Goal: Complete application form

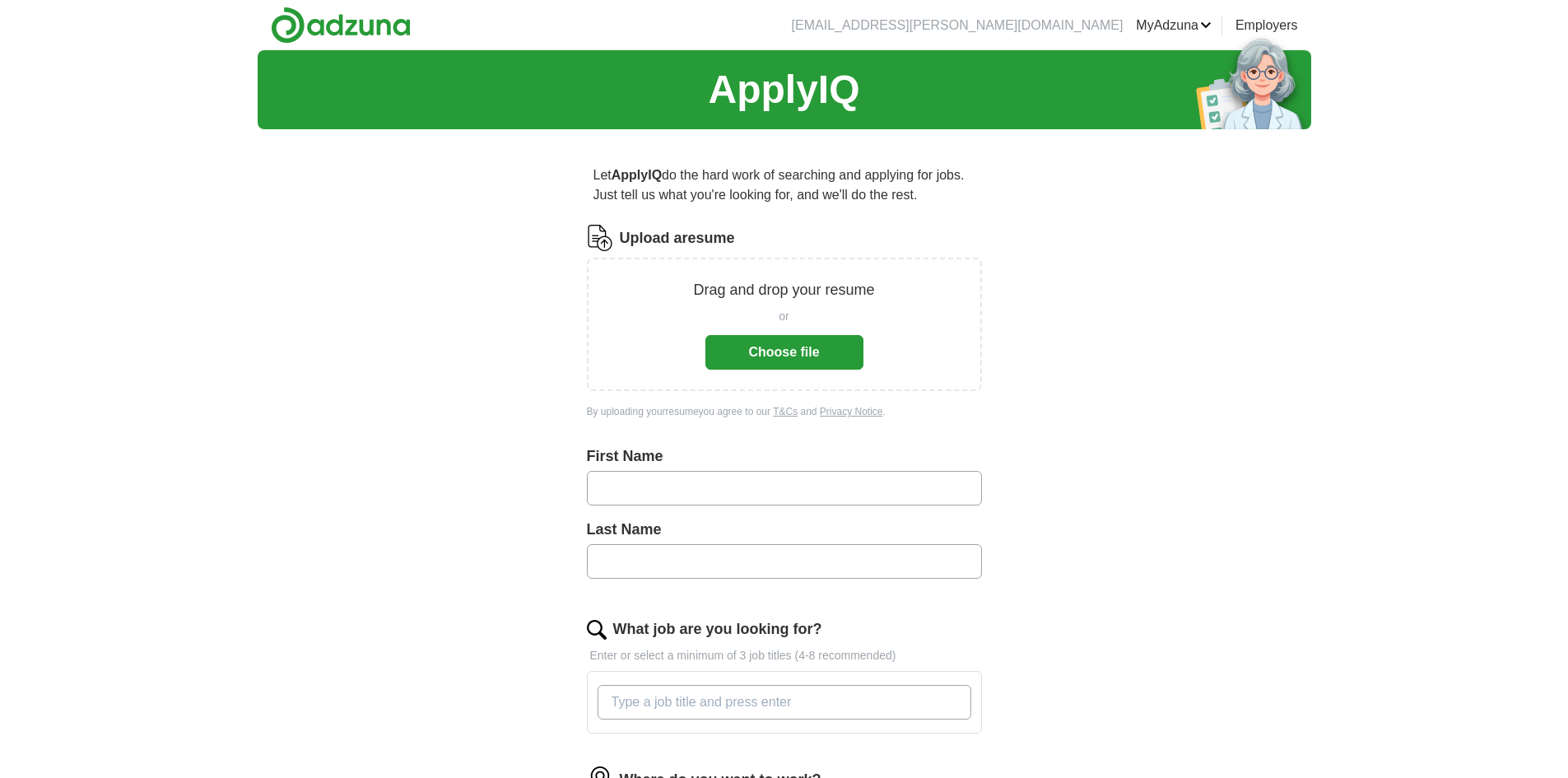
click at [734, 372] on div "Drag and drop your resume or Choose file" at bounding box center [784, 324] width 396 height 133
click at [744, 357] on button "Choose file" at bounding box center [784, 352] width 158 height 35
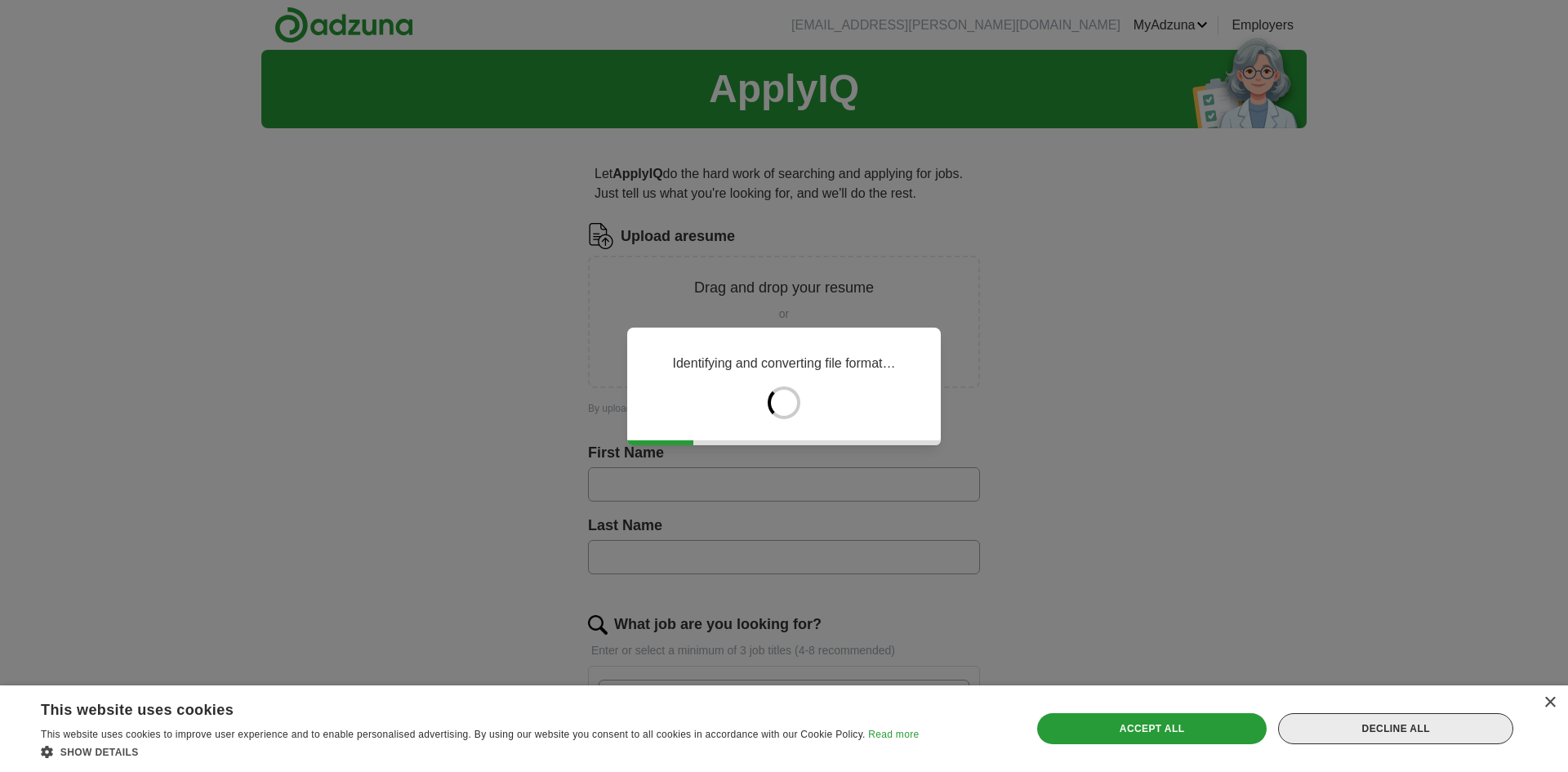
click at [1456, 743] on div "Decline all" at bounding box center [1395, 729] width 235 height 31
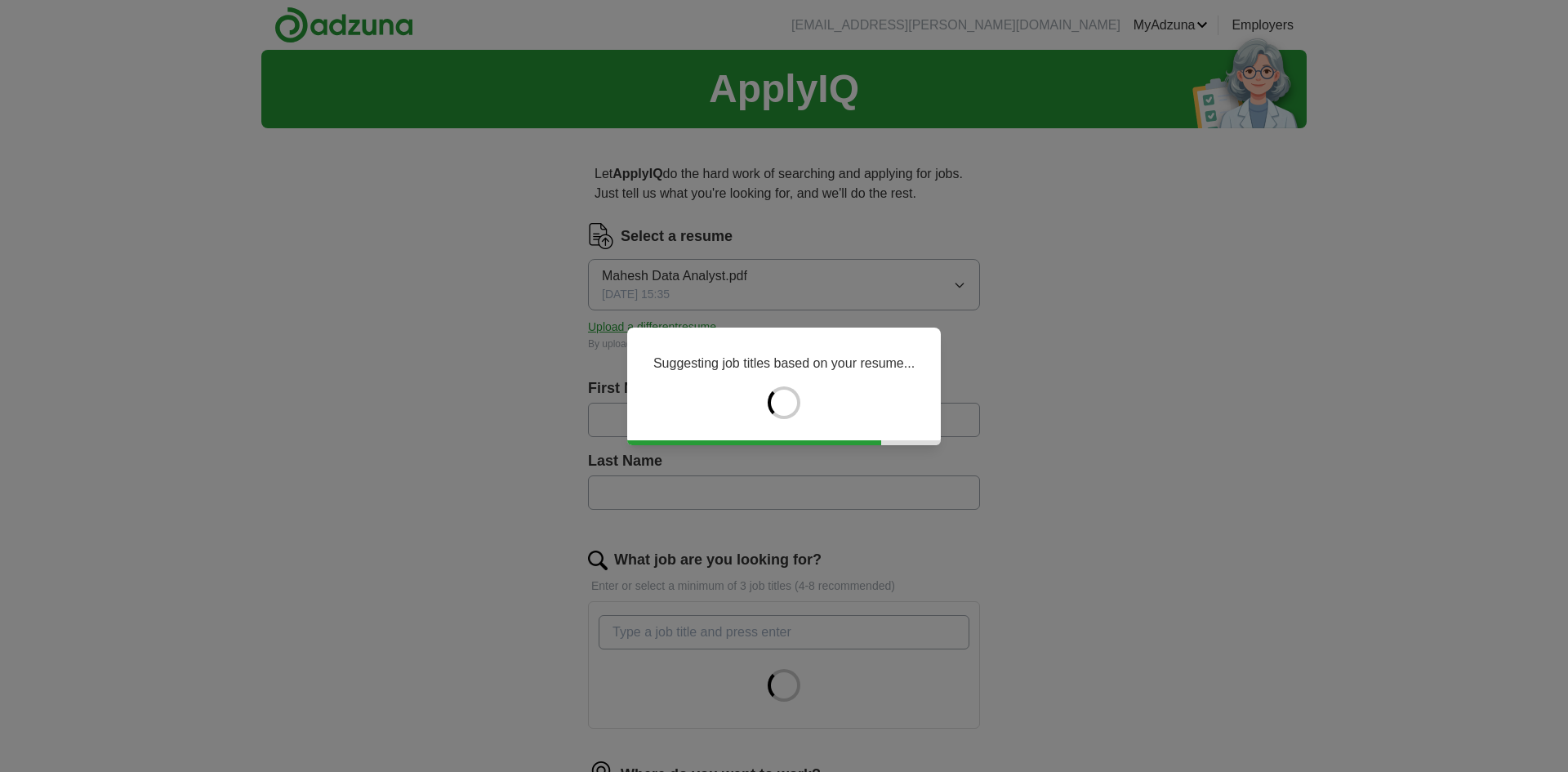
type input "******"
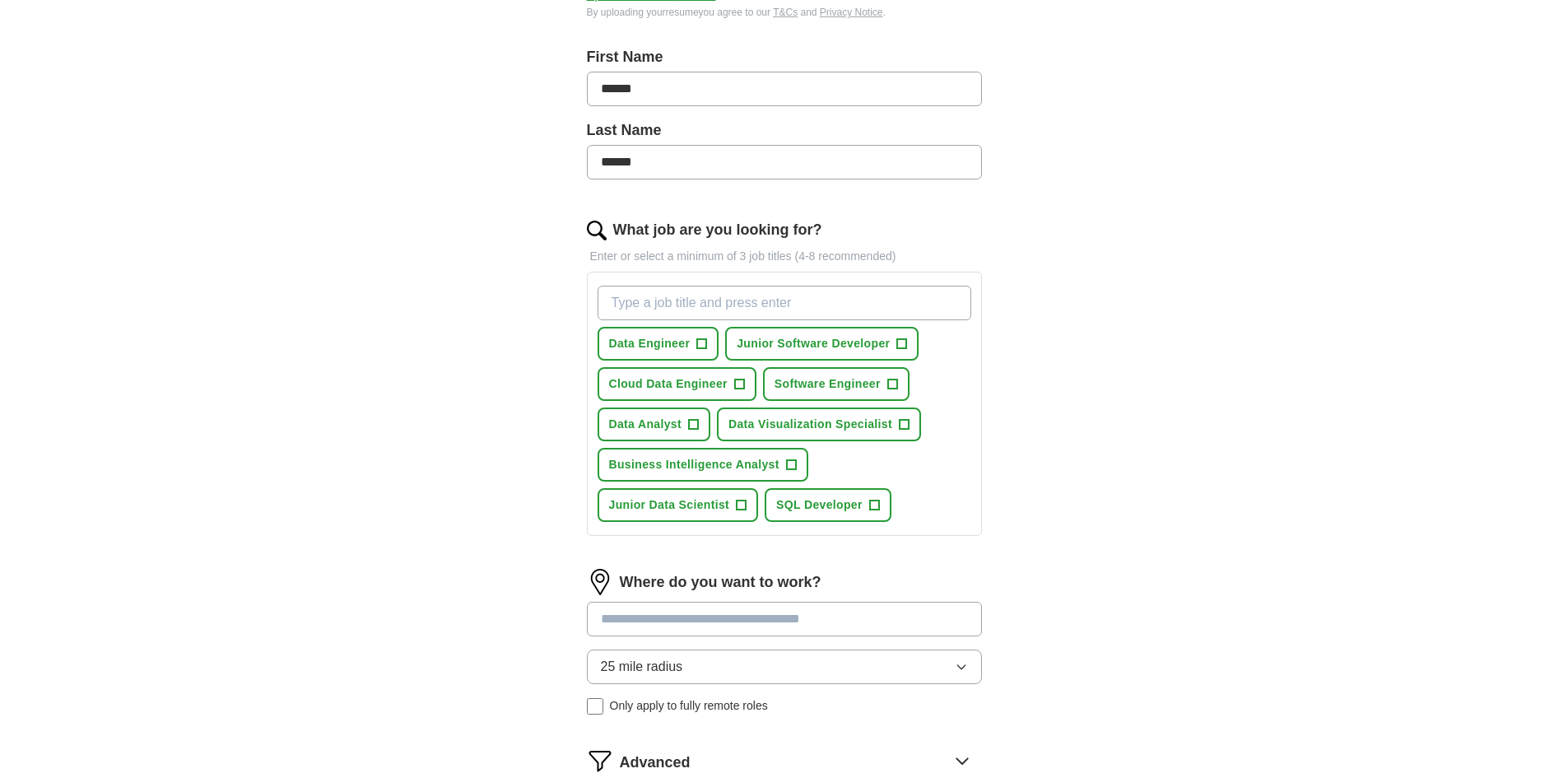
scroll to position [329, 0]
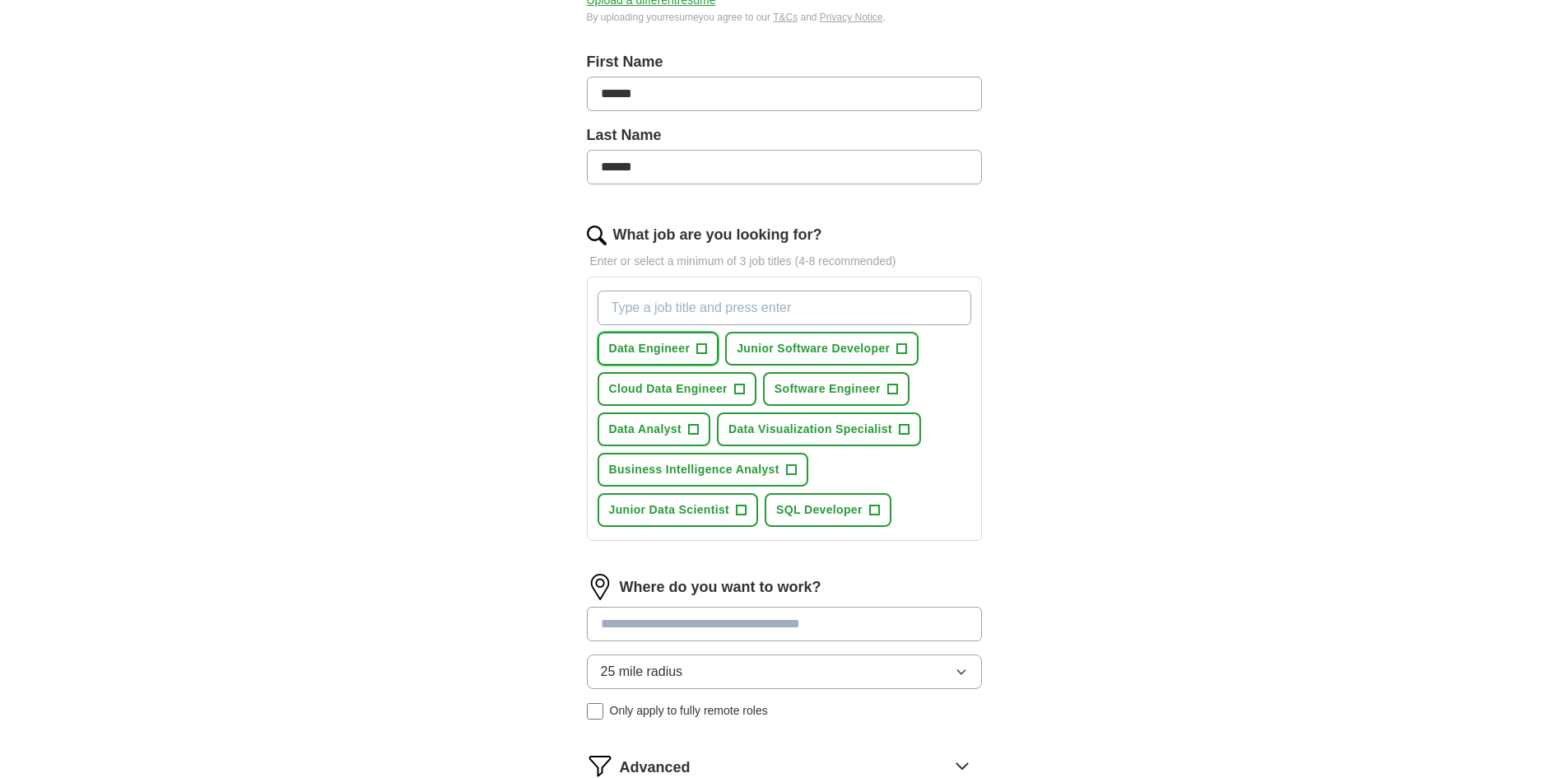
click at [699, 344] on span "+" at bounding box center [702, 349] width 10 height 13
click at [899, 348] on span "+" at bounding box center [903, 349] width 10 height 13
drag, startPoint x: 706, startPoint y: 388, endPoint x: 719, endPoint y: 393, distance: 13.9
click at [708, 393] on span "Cloud Data Engineer" at bounding box center [669, 389] width 118 height 17
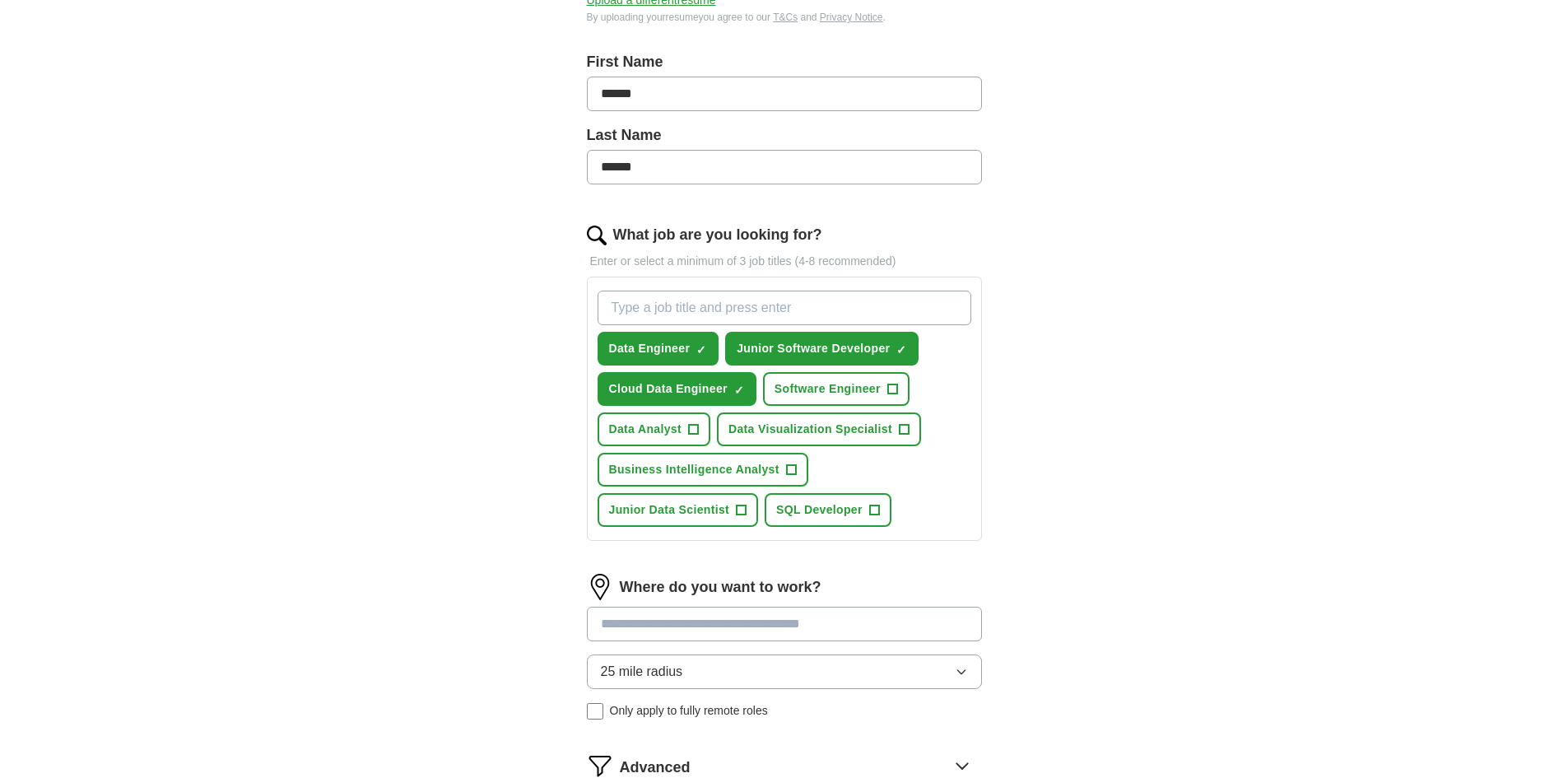
click at [820, 370] on div "Data Engineer ✓ × Junior Software Developer ✓ × Cloud Data Engineer ✓ × Softwar…" at bounding box center [784, 409] width 381 height 250
drag, startPoint x: 694, startPoint y: 436, endPoint x: 709, endPoint y: 435, distance: 15.0
click at [694, 435] on span "+" at bounding box center [693, 430] width 10 height 13
click at [831, 405] on button "Software Engineer +" at bounding box center [836, 389] width 147 height 34
click at [888, 431] on span "Data Visualization Specialist" at bounding box center [810, 429] width 164 height 17
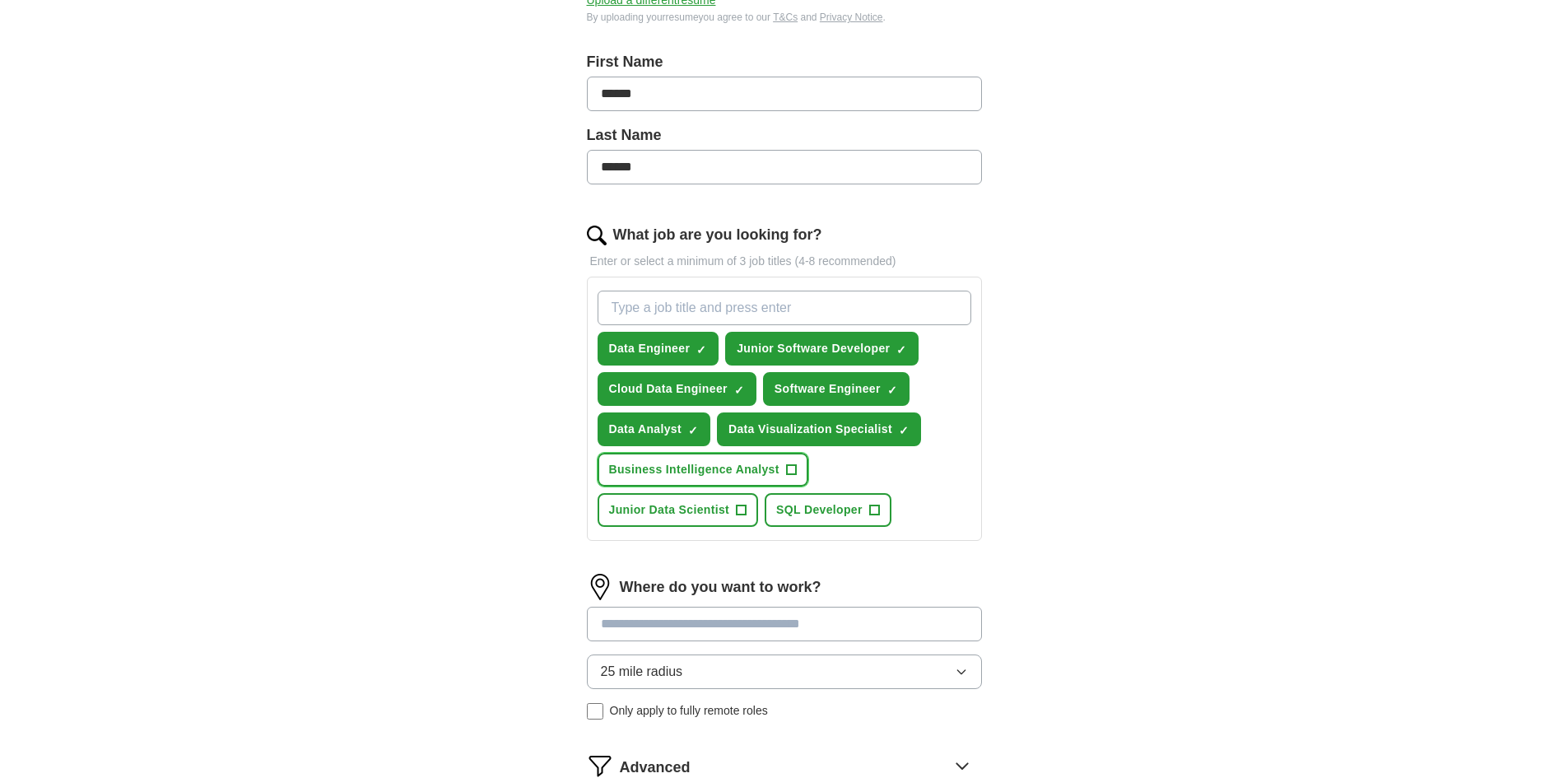
click at [770, 471] on span "Business Intelligence Analyst" at bounding box center [694, 470] width 171 height 17
click at [818, 506] on span "SQL Developer" at bounding box center [819, 510] width 87 height 17
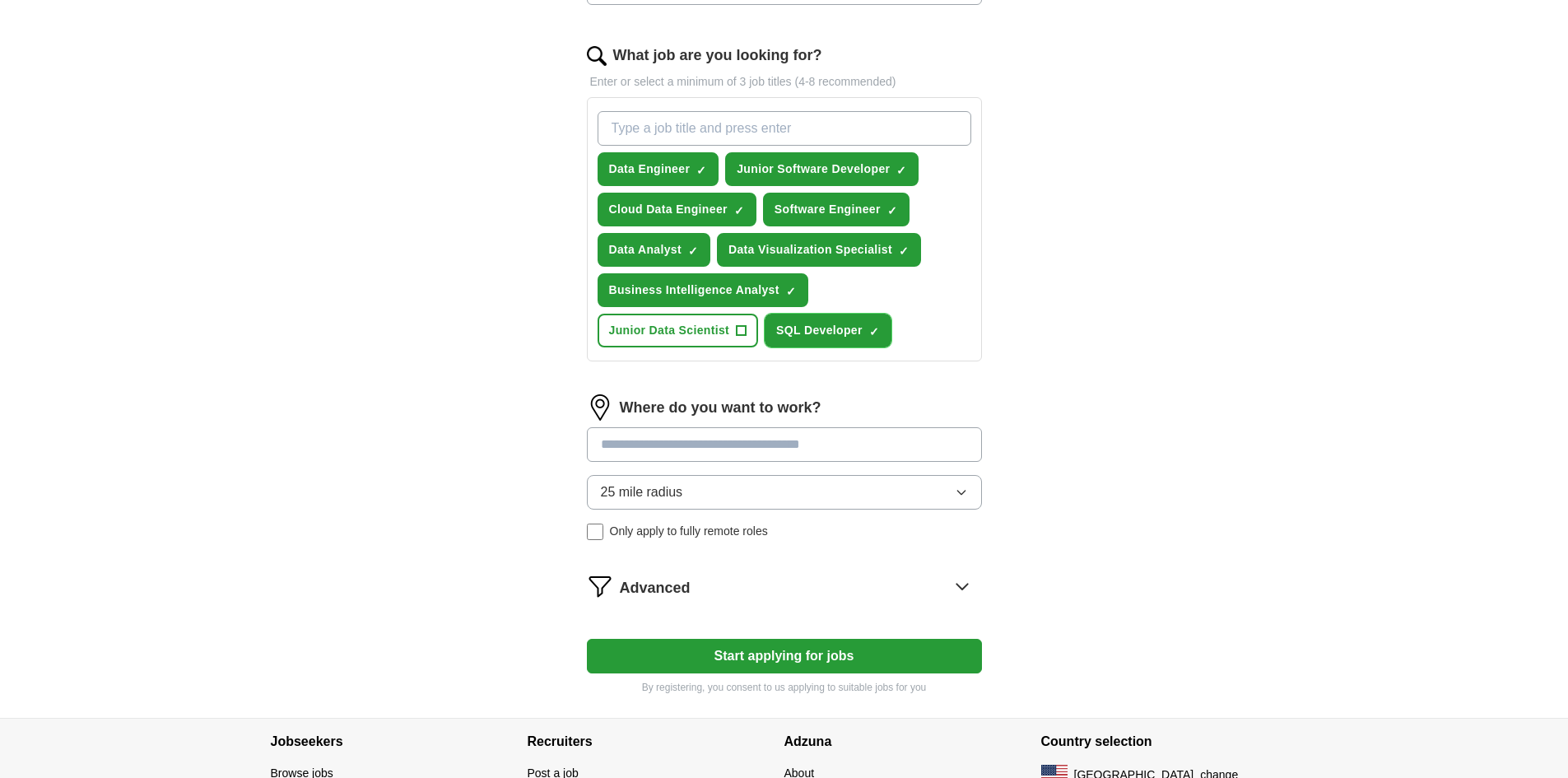
scroll to position [616, 0]
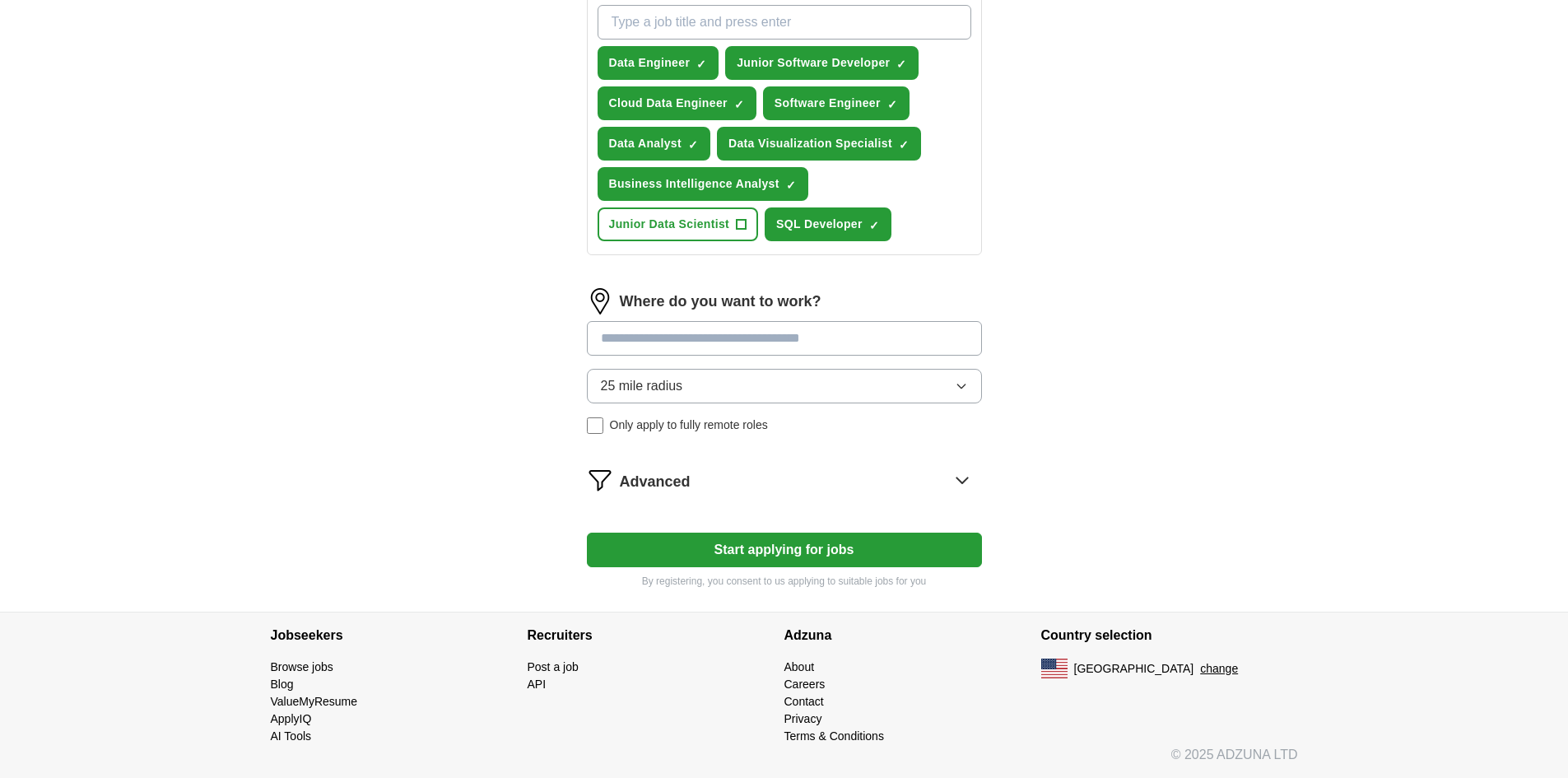
click at [762, 549] on button "Start applying for jobs" at bounding box center [784, 551] width 396 height 35
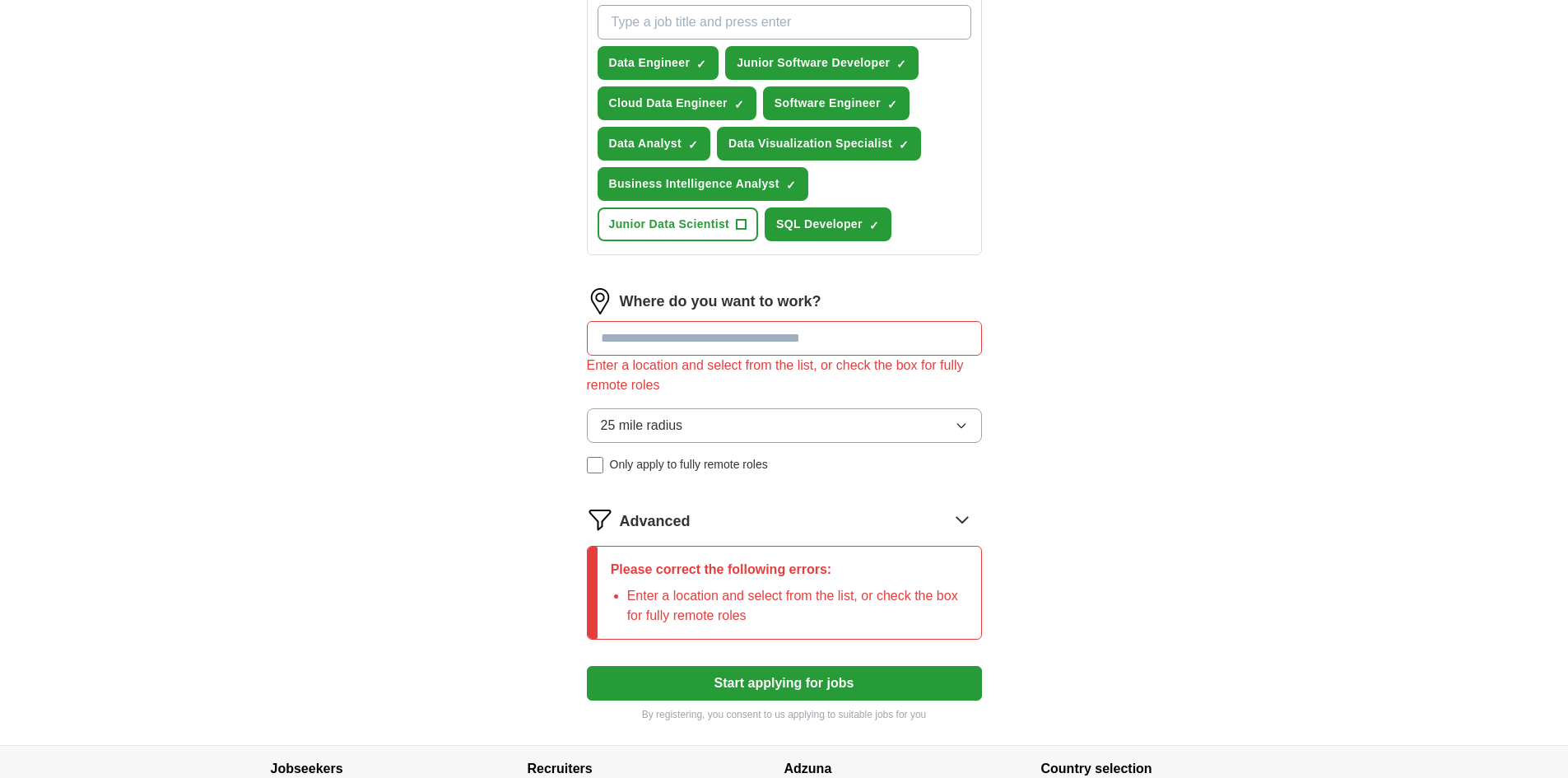
click at [777, 338] on input at bounding box center [784, 339] width 396 height 35
click at [696, 520] on div "Advanced" at bounding box center [800, 520] width 362 height 27
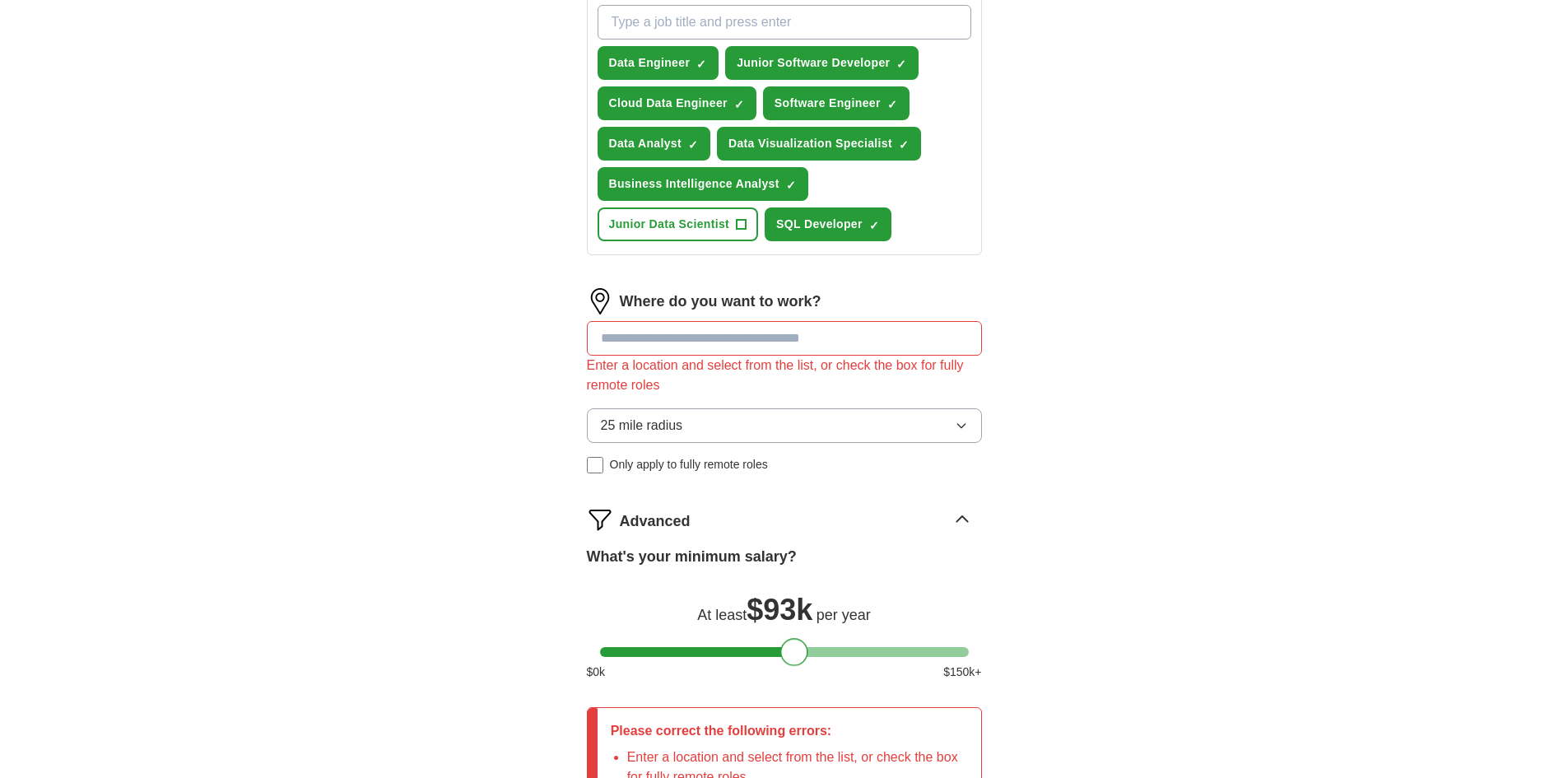
drag, startPoint x: 646, startPoint y: 655, endPoint x: 806, endPoint y: 666, distance: 160.4
click at [806, 666] on div "What's your minimum salary? At least $ 93k per year $ 0 k $ 150 k+" at bounding box center [784, 620] width 396 height 148
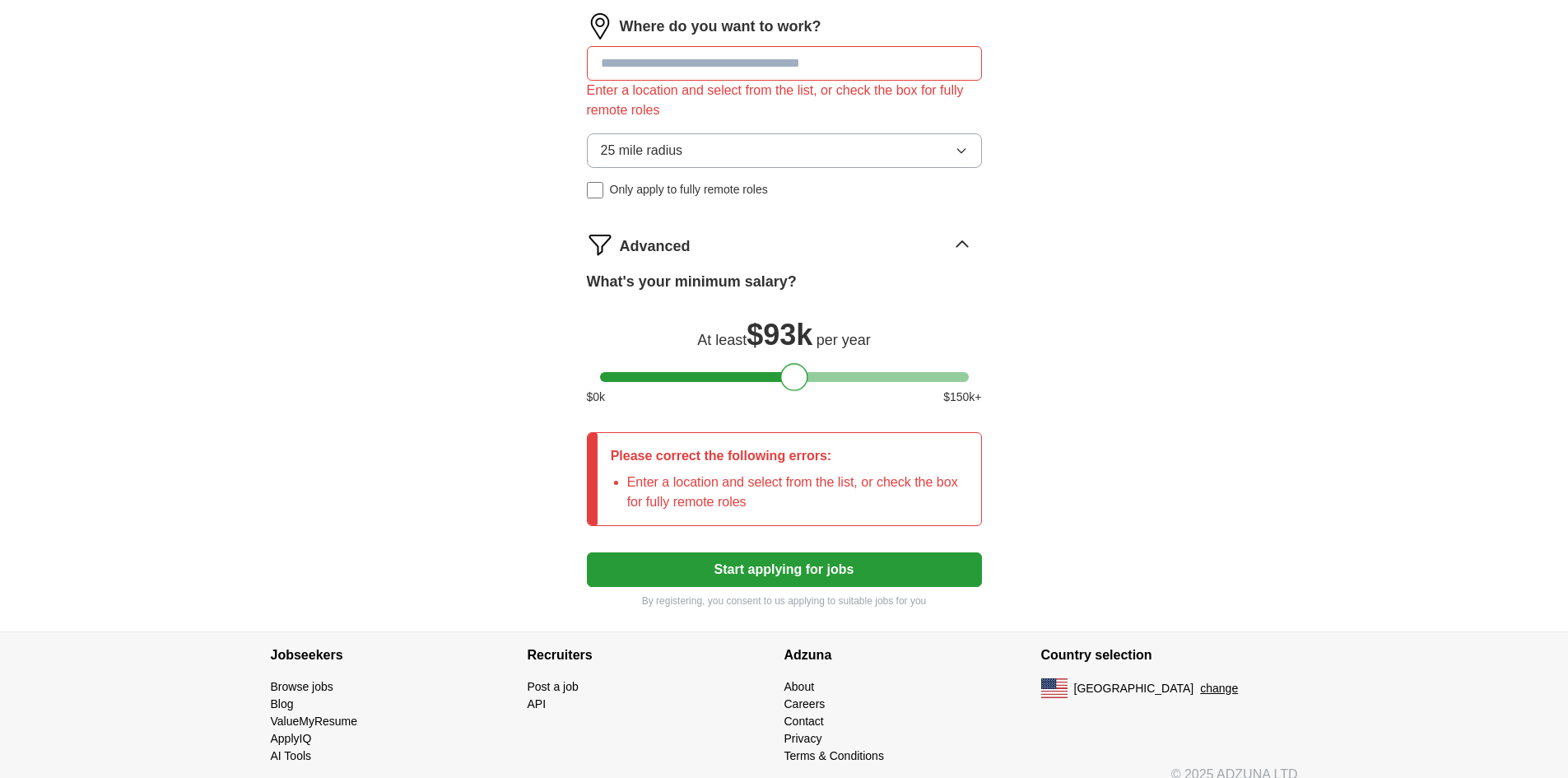
scroll to position [910, 0]
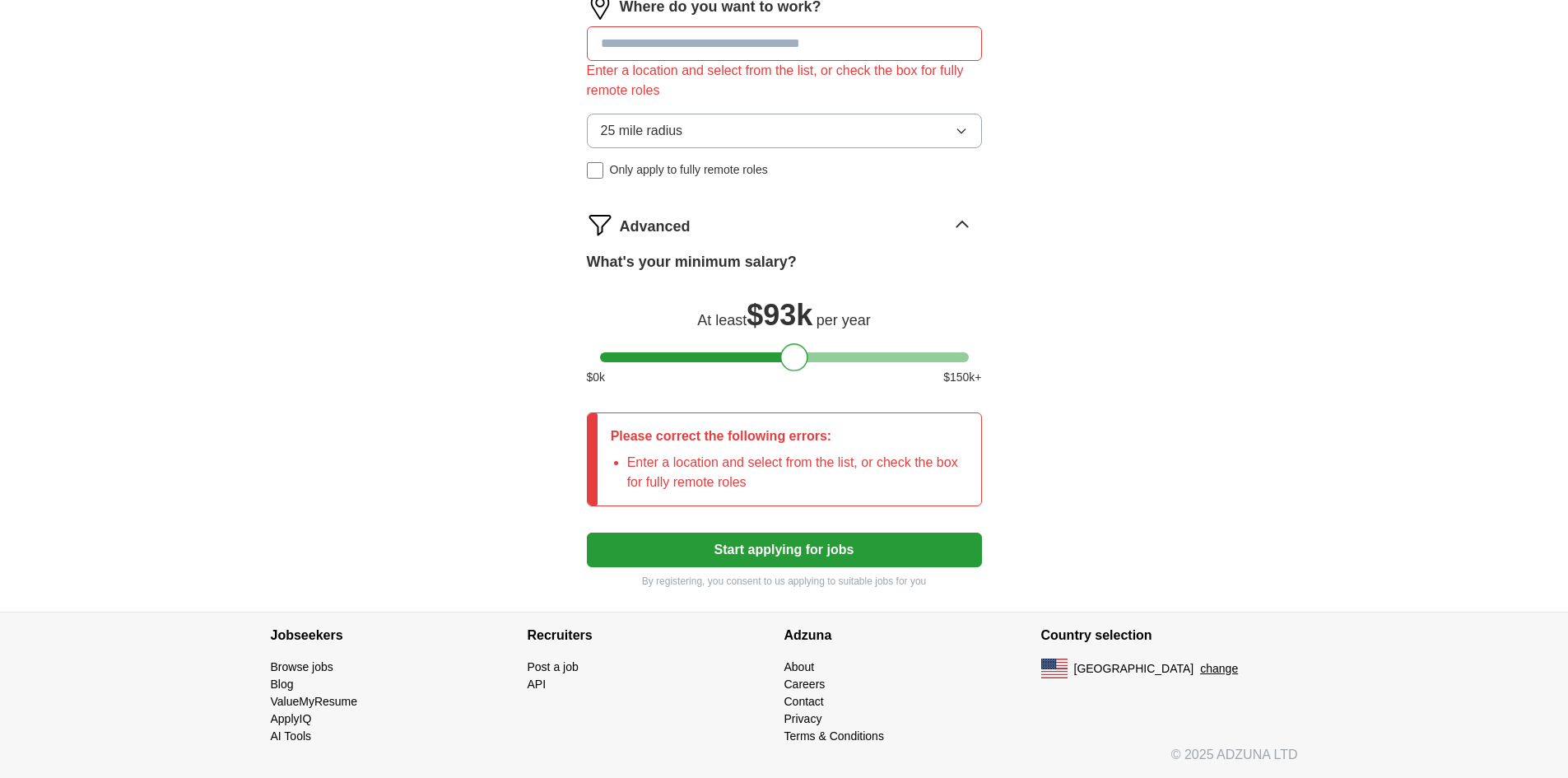
click at [831, 554] on button "Start applying for jobs" at bounding box center [784, 551] width 396 height 35
click at [674, 44] on input at bounding box center [784, 44] width 396 height 35
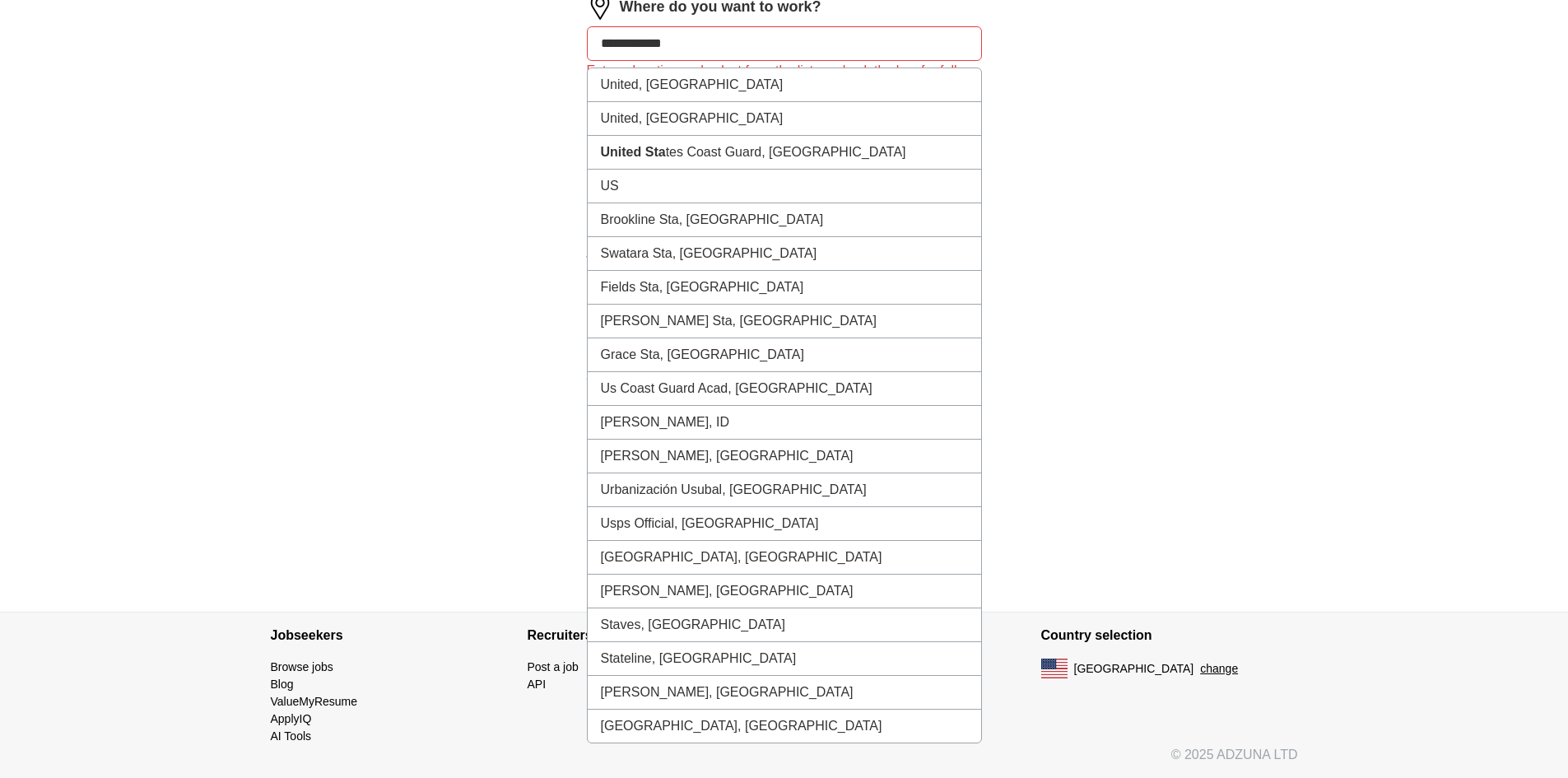
type input "**********"
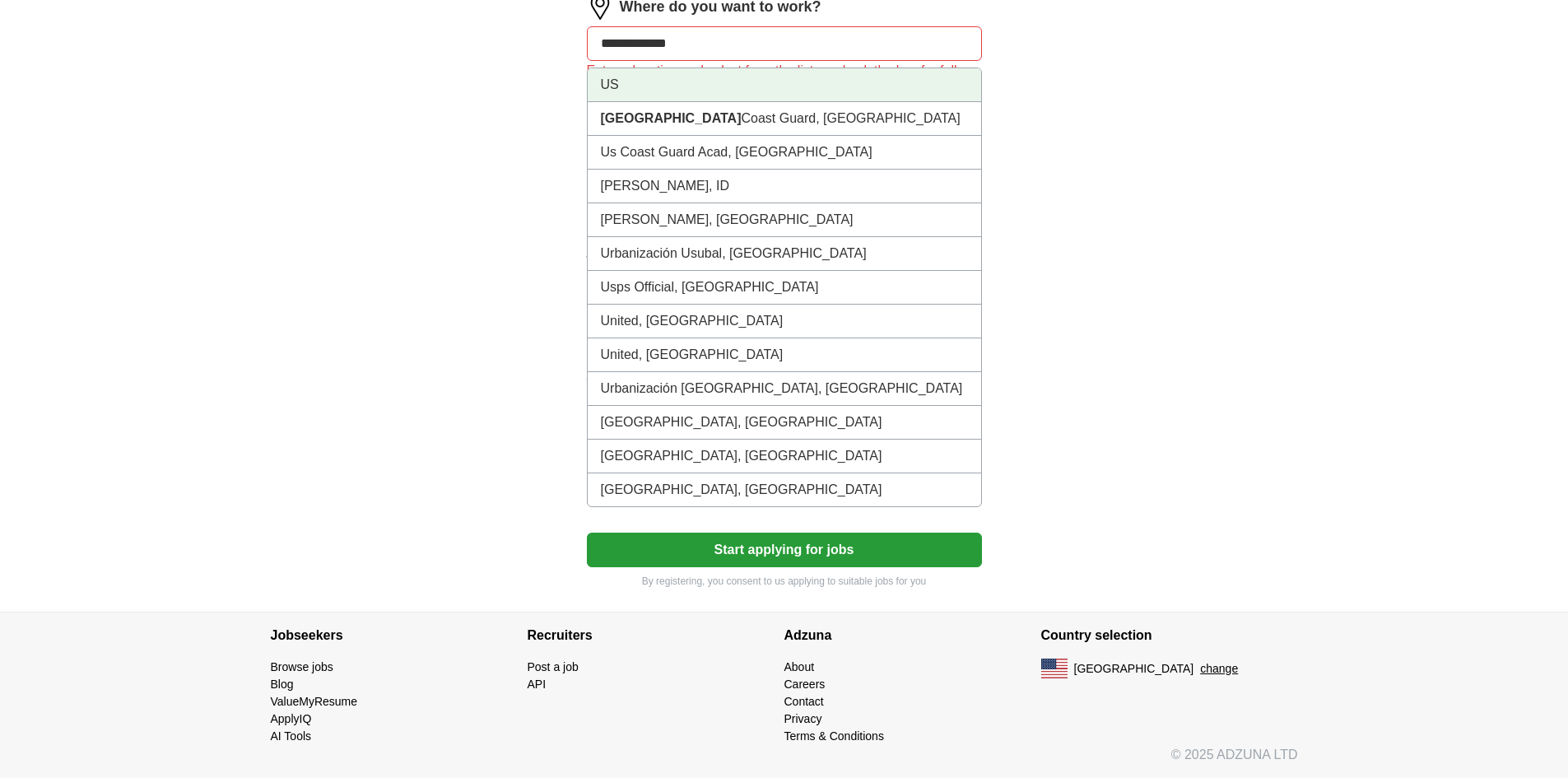
click at [663, 92] on li "US" at bounding box center [784, 85] width 394 height 34
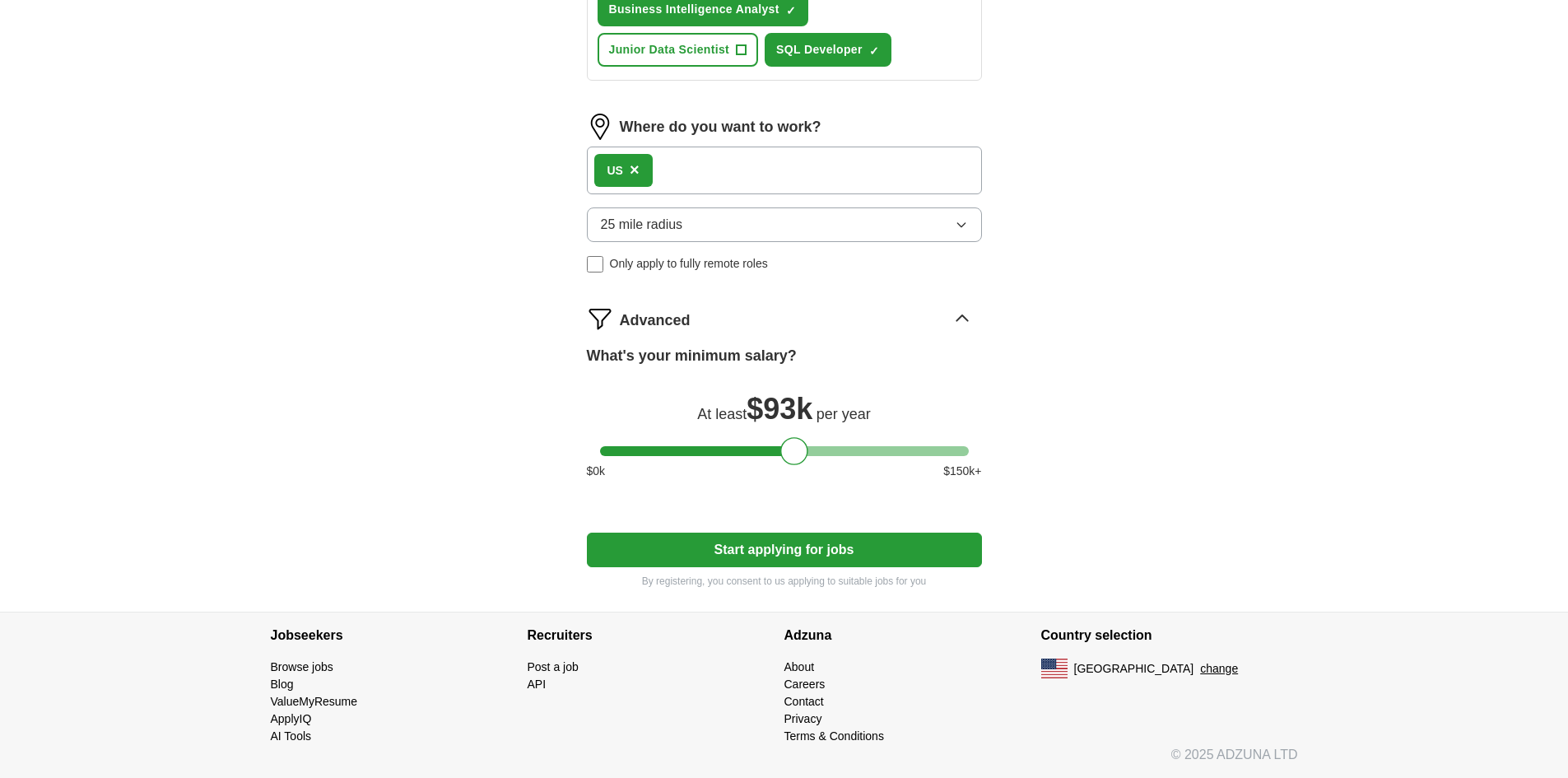
scroll to position [790, 0]
click at [789, 547] on button "Start applying for jobs" at bounding box center [784, 551] width 396 height 35
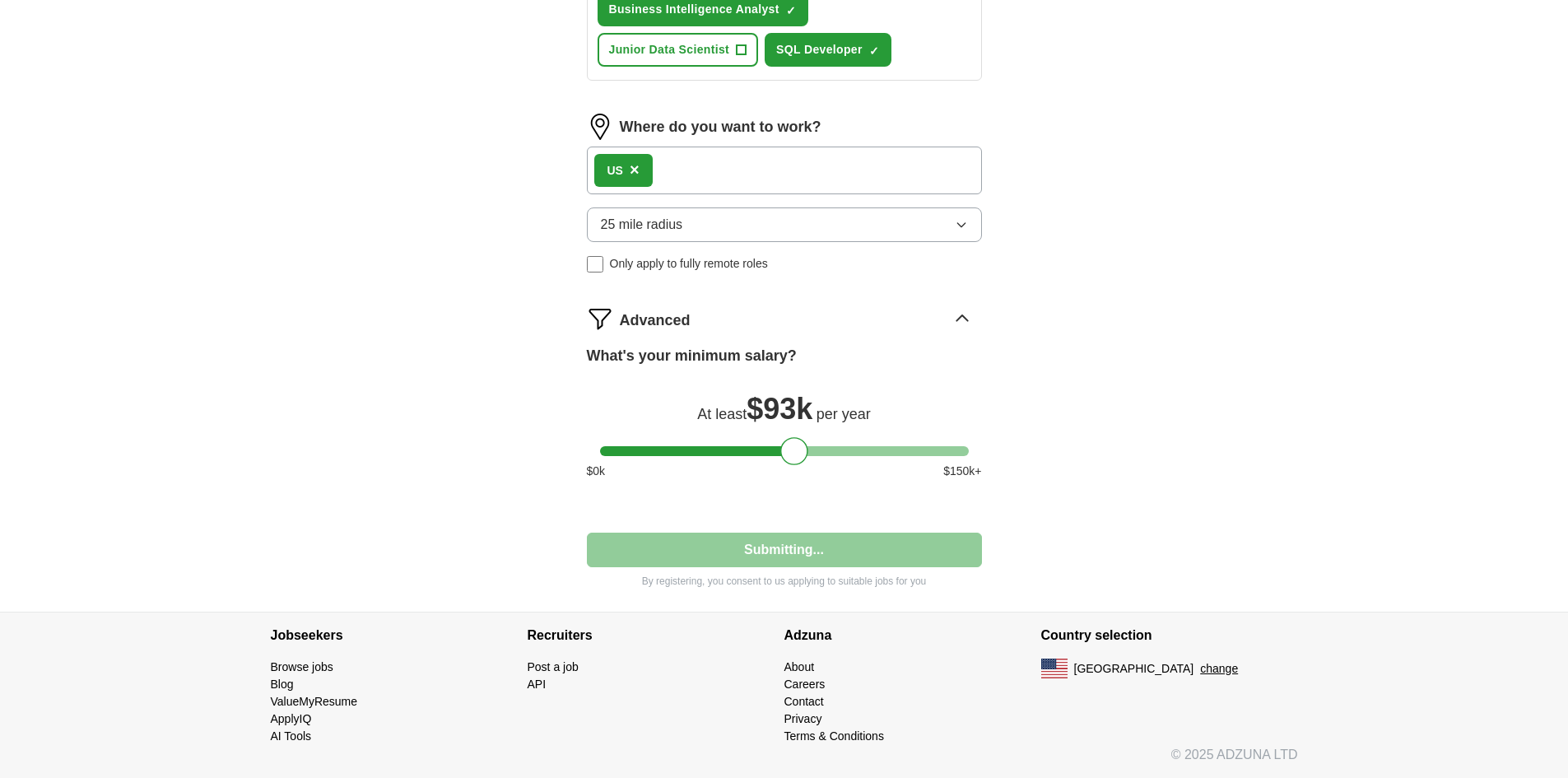
select select "**"
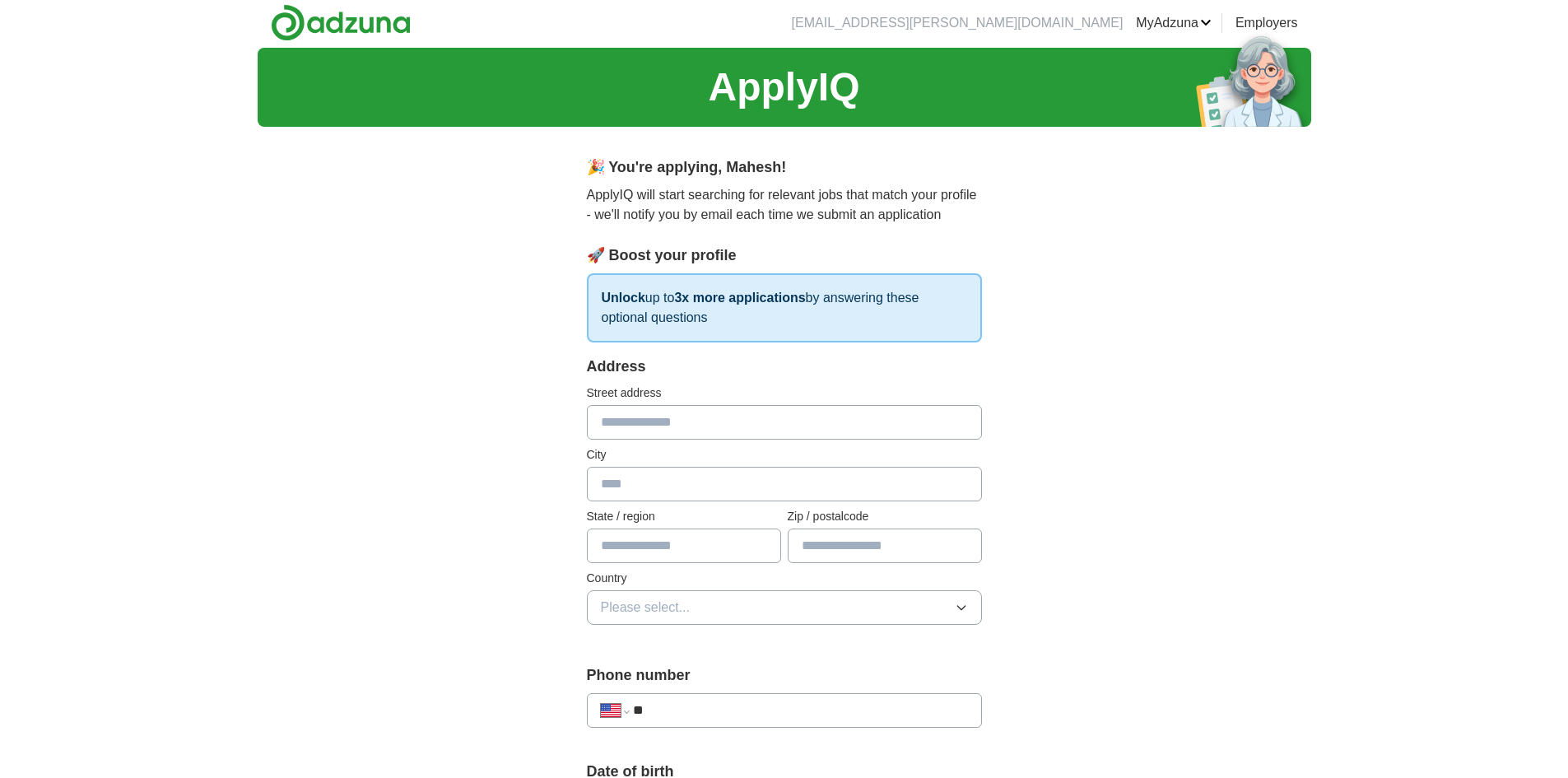
scroll to position [0, 0]
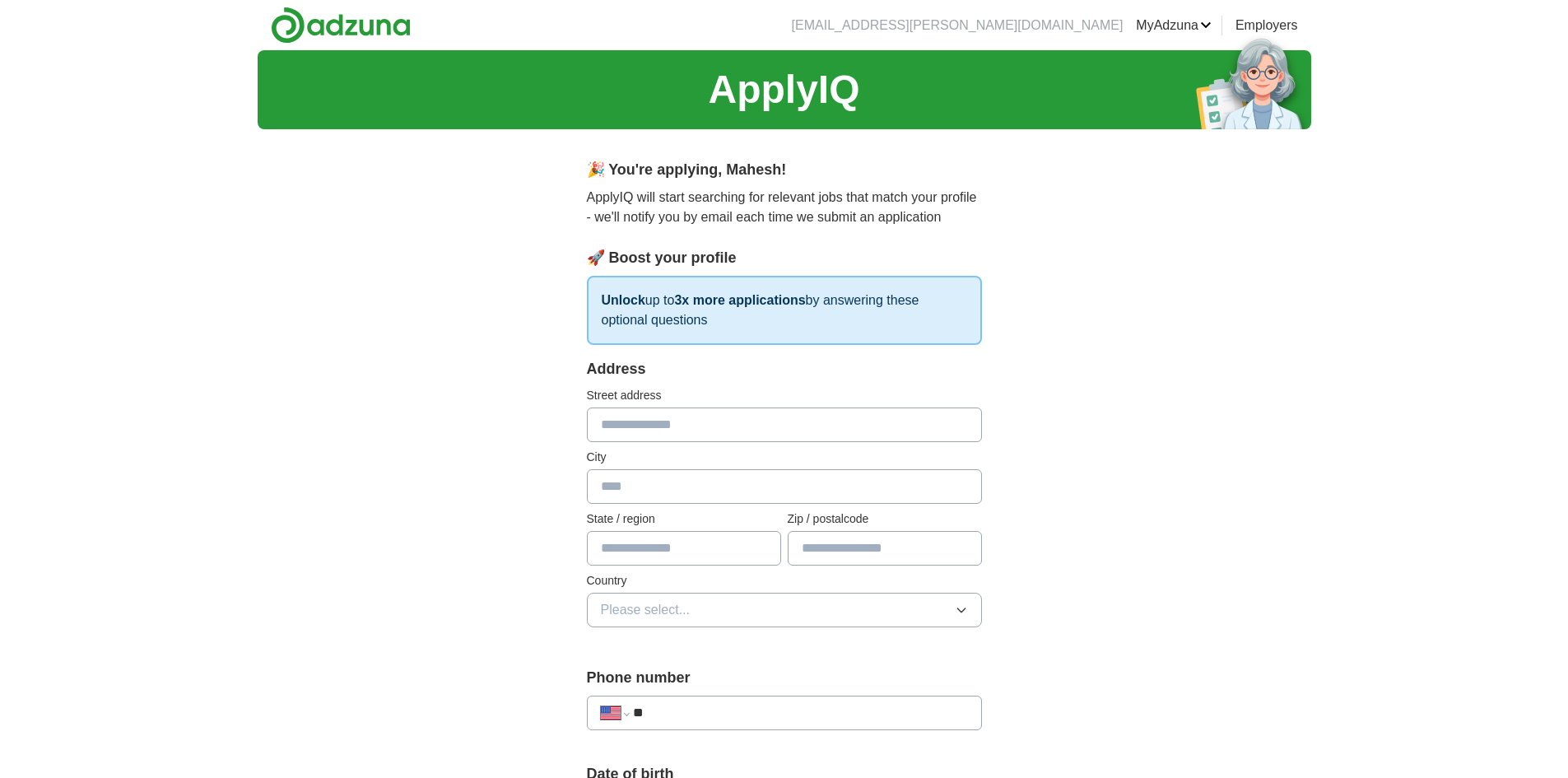
click at [735, 436] on input "text" at bounding box center [784, 425] width 396 height 35
type input "**********"
type input "*******"
type input "*****"
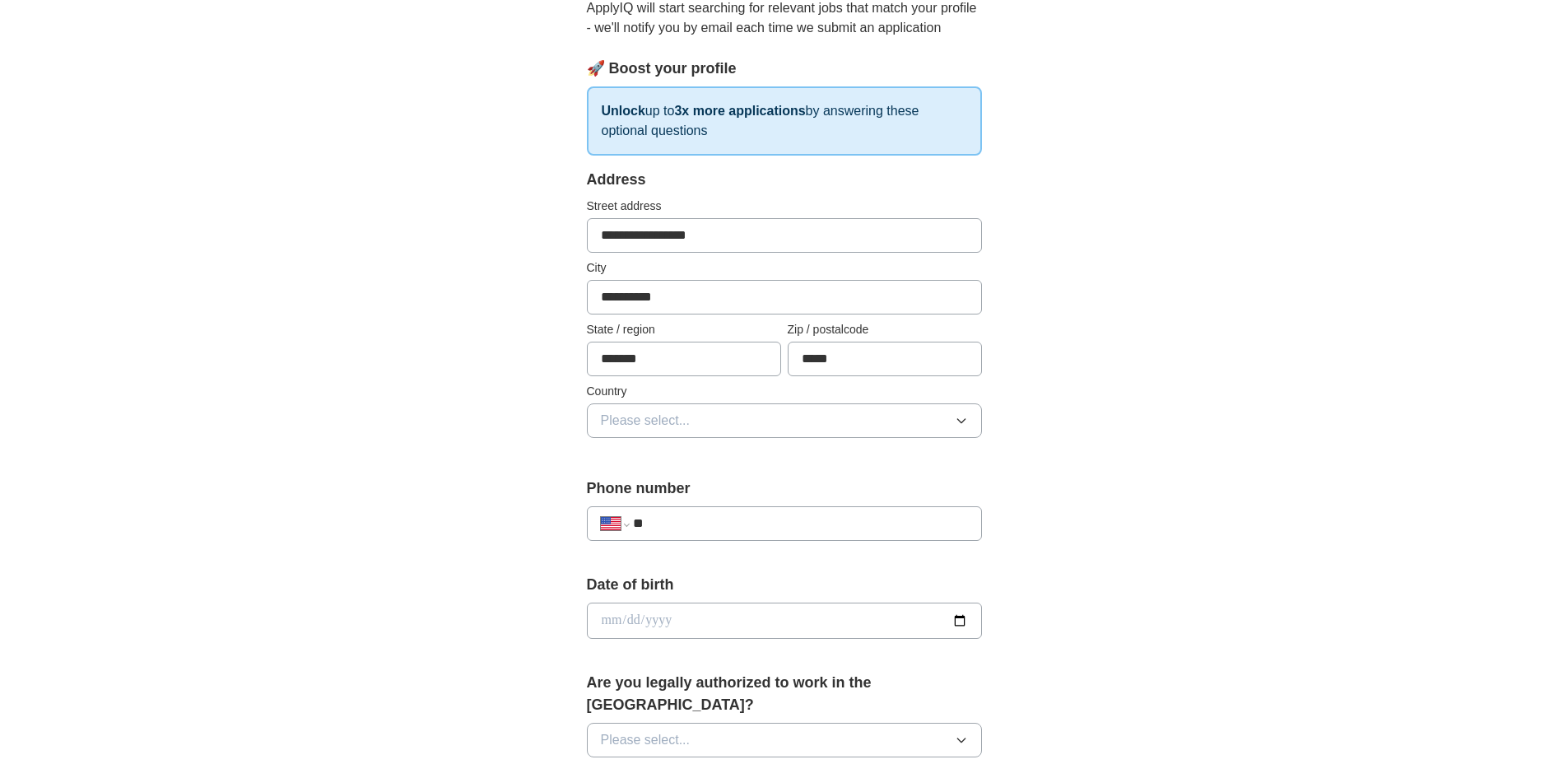
scroll to position [247, 0]
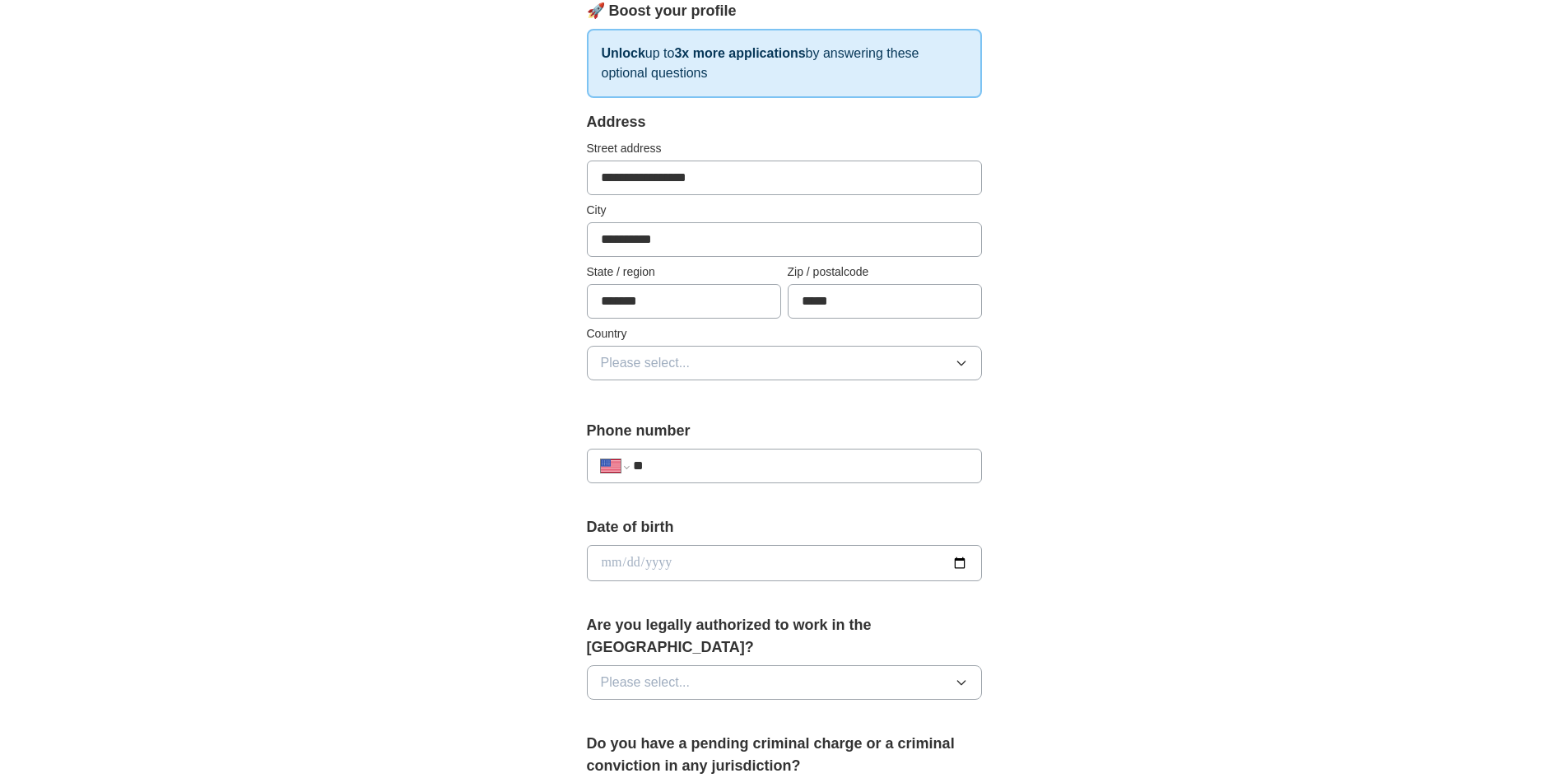
click at [714, 367] on button "Please select..." at bounding box center [784, 363] width 396 height 35
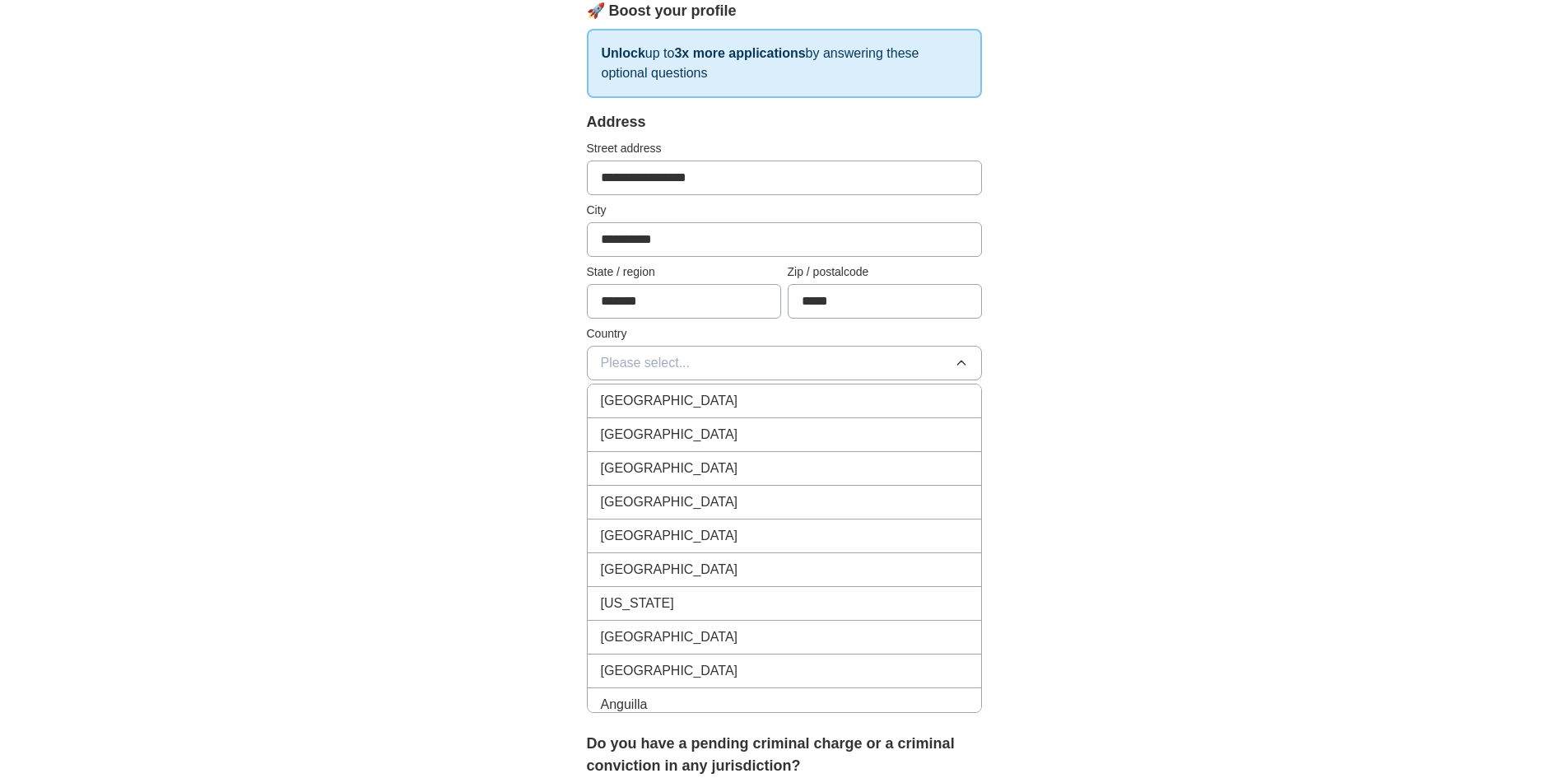
click at [684, 427] on div "[GEOGRAPHIC_DATA]" at bounding box center [784, 435] width 367 height 20
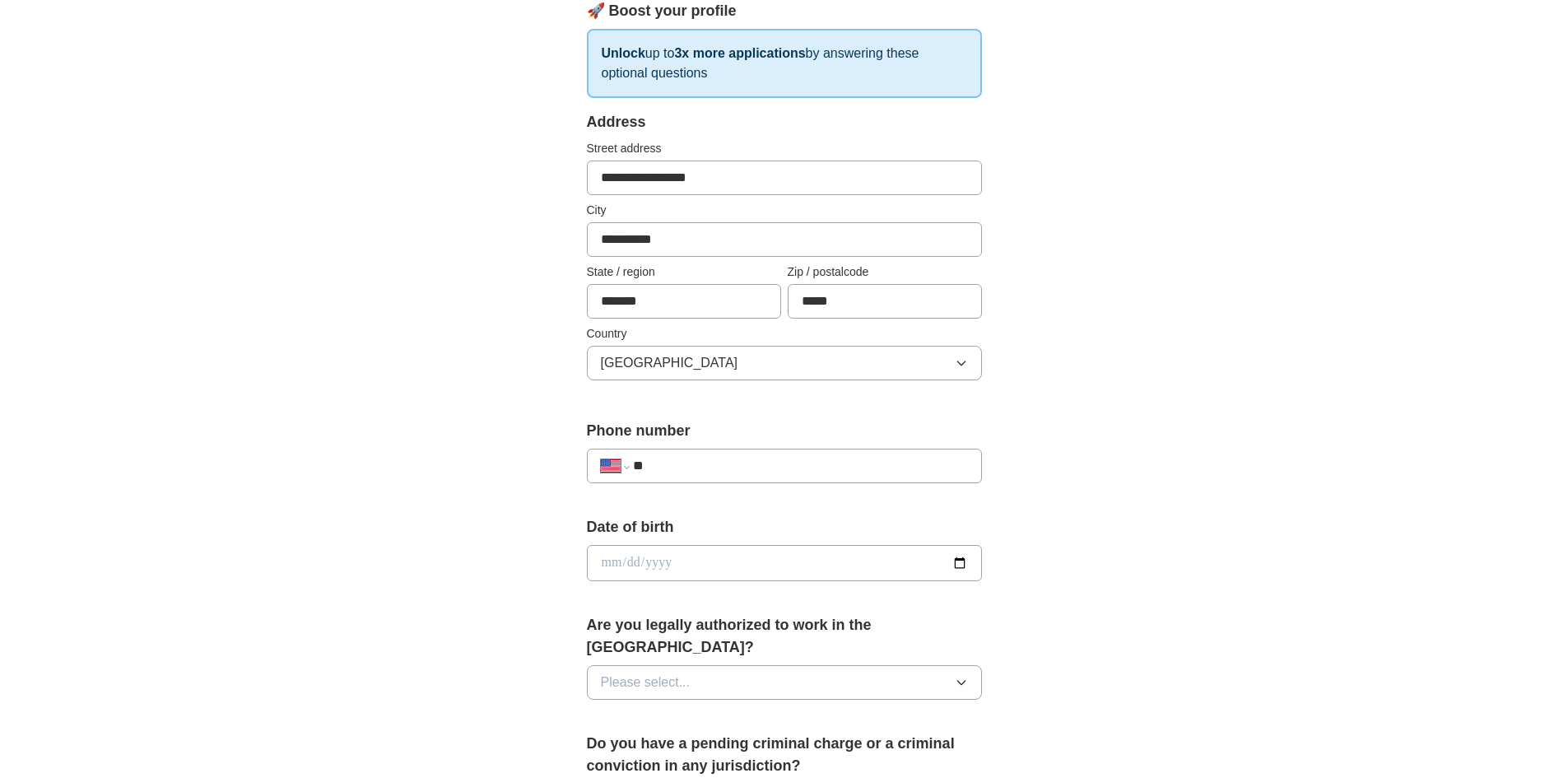
click at [709, 461] on input "**" at bounding box center [799, 466] width 334 height 20
type input "**********"
click at [689, 558] on input "date" at bounding box center [784, 562] width 396 height 36
type input "**********"
click at [754, 666] on button "Please select..." at bounding box center [784, 683] width 396 height 35
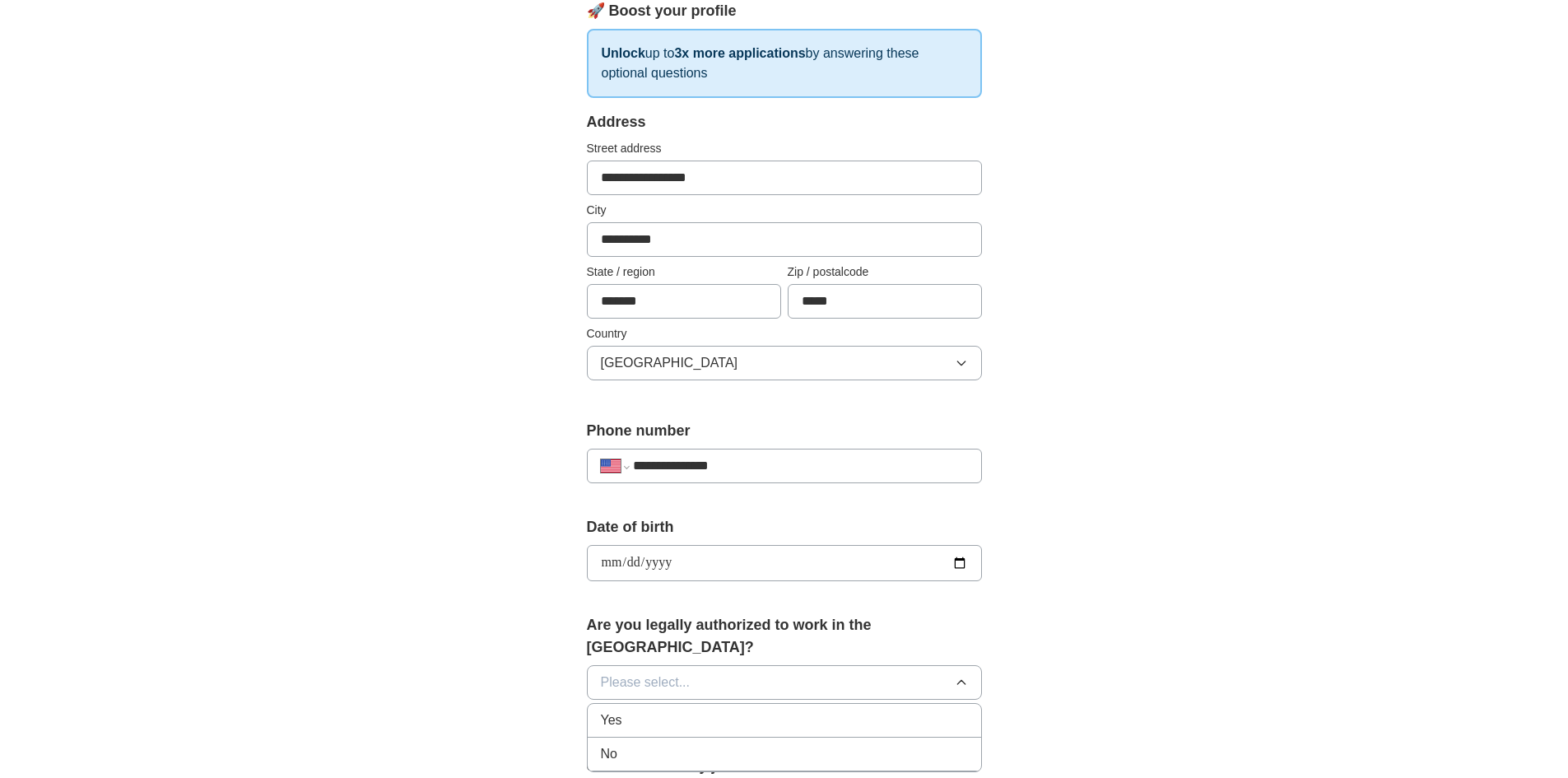
click at [724, 666] on button "Please select..." at bounding box center [784, 683] width 396 height 35
click at [729, 670] on button "Please select..." at bounding box center [784, 683] width 396 height 35
click at [714, 711] on div "Yes" at bounding box center [784, 721] width 367 height 20
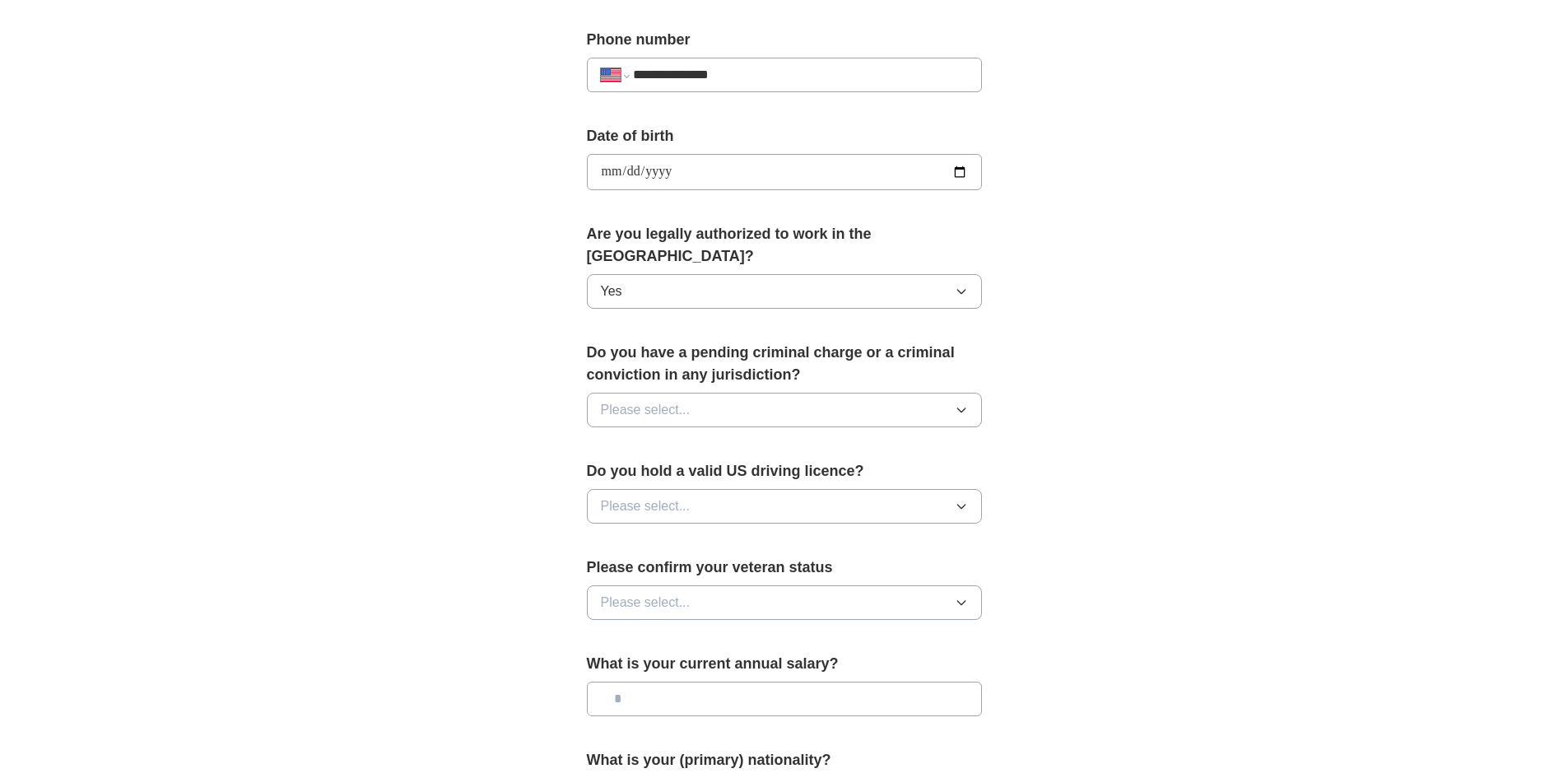
scroll to position [659, 0]
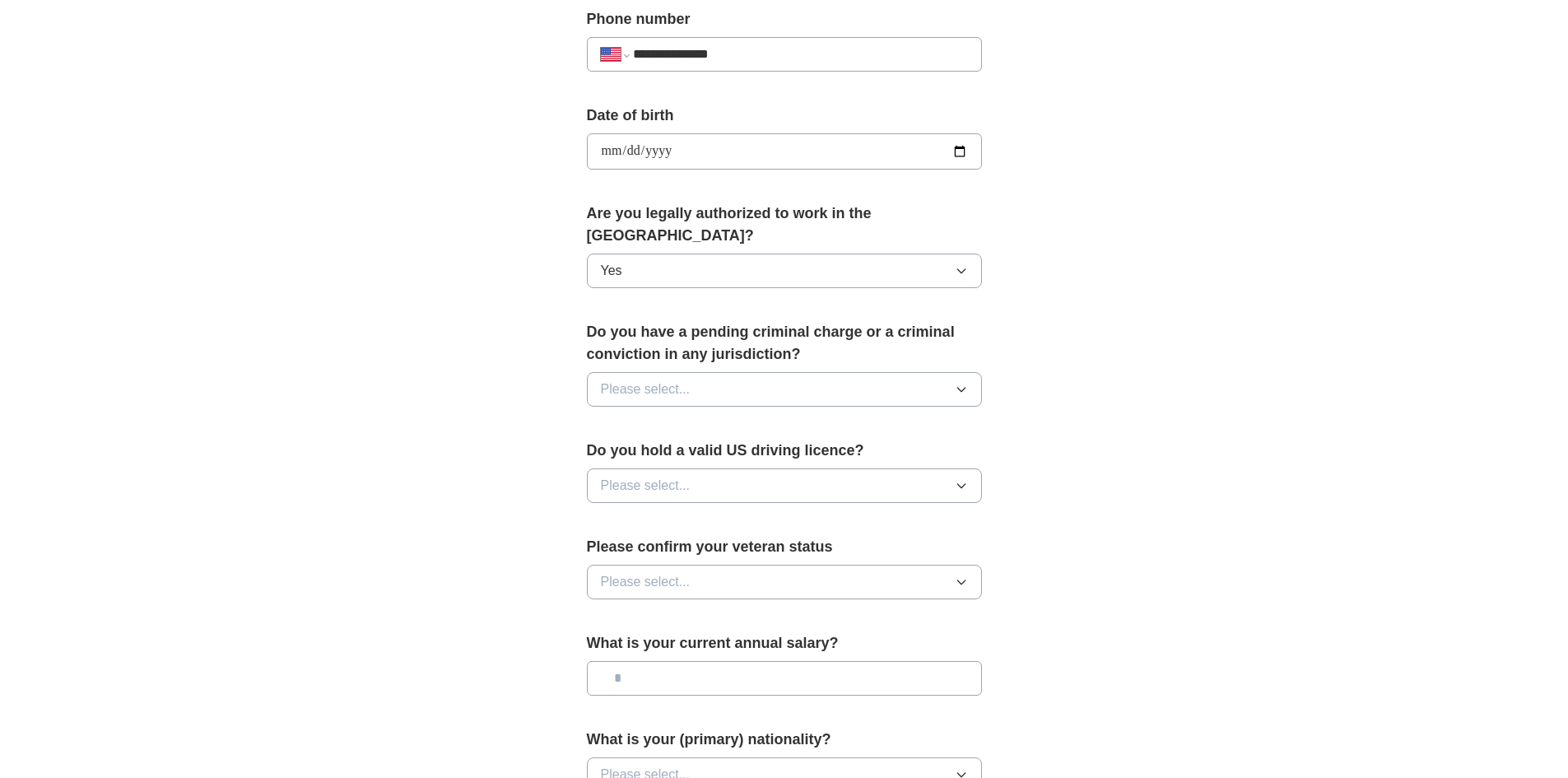
click at [730, 372] on button "Please select..." at bounding box center [784, 390] width 396 height 35
click at [708, 451] on div "No" at bounding box center [784, 461] width 367 height 20
click at [744, 469] on button "Please select..." at bounding box center [784, 486] width 396 height 35
click at [726, 514] on div "Yes" at bounding box center [784, 524] width 367 height 20
click at [719, 576] on button "Please select..." at bounding box center [784, 582] width 396 height 35
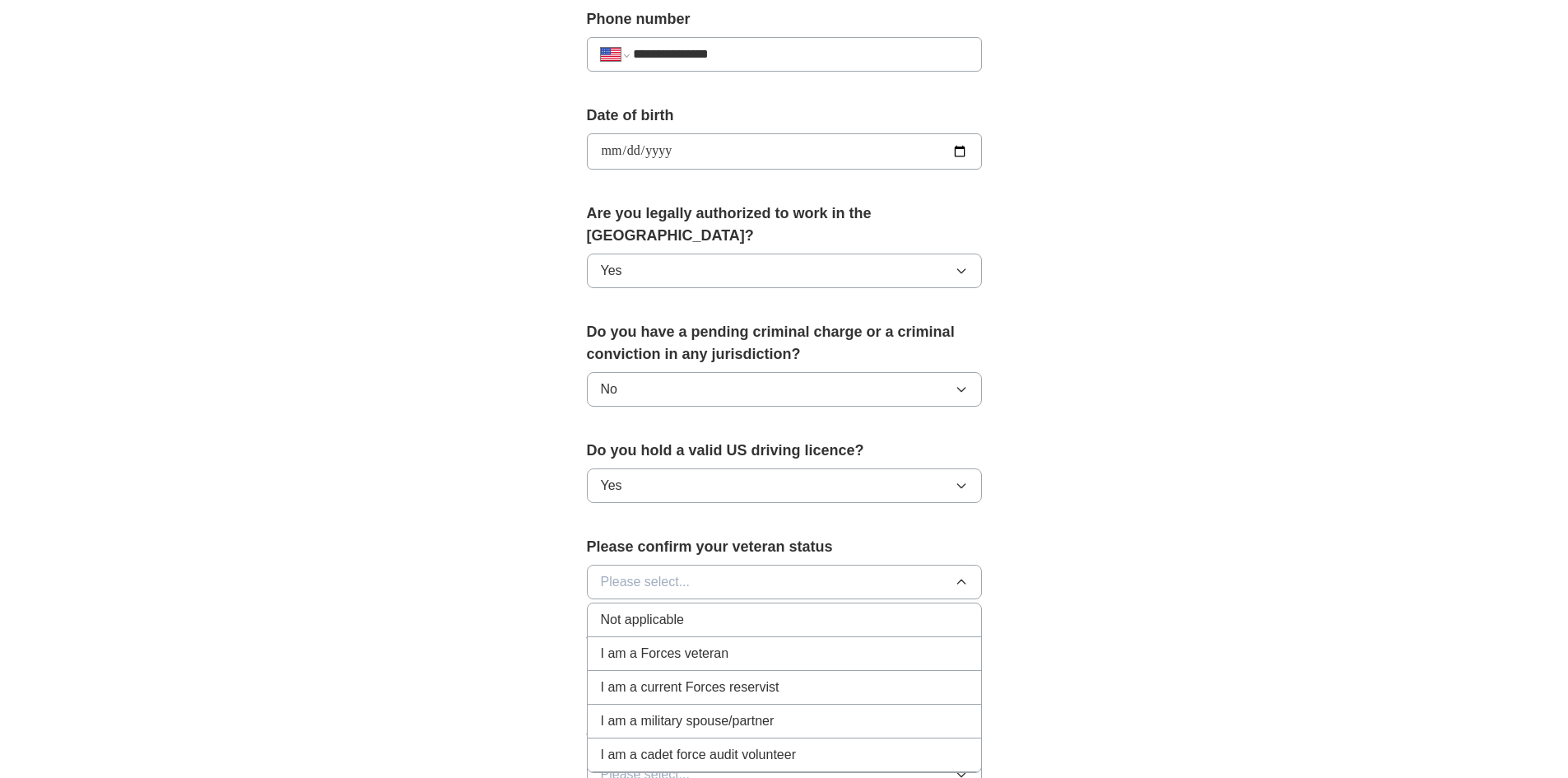
click at [699, 611] on div "Not applicable" at bounding box center [784, 621] width 367 height 20
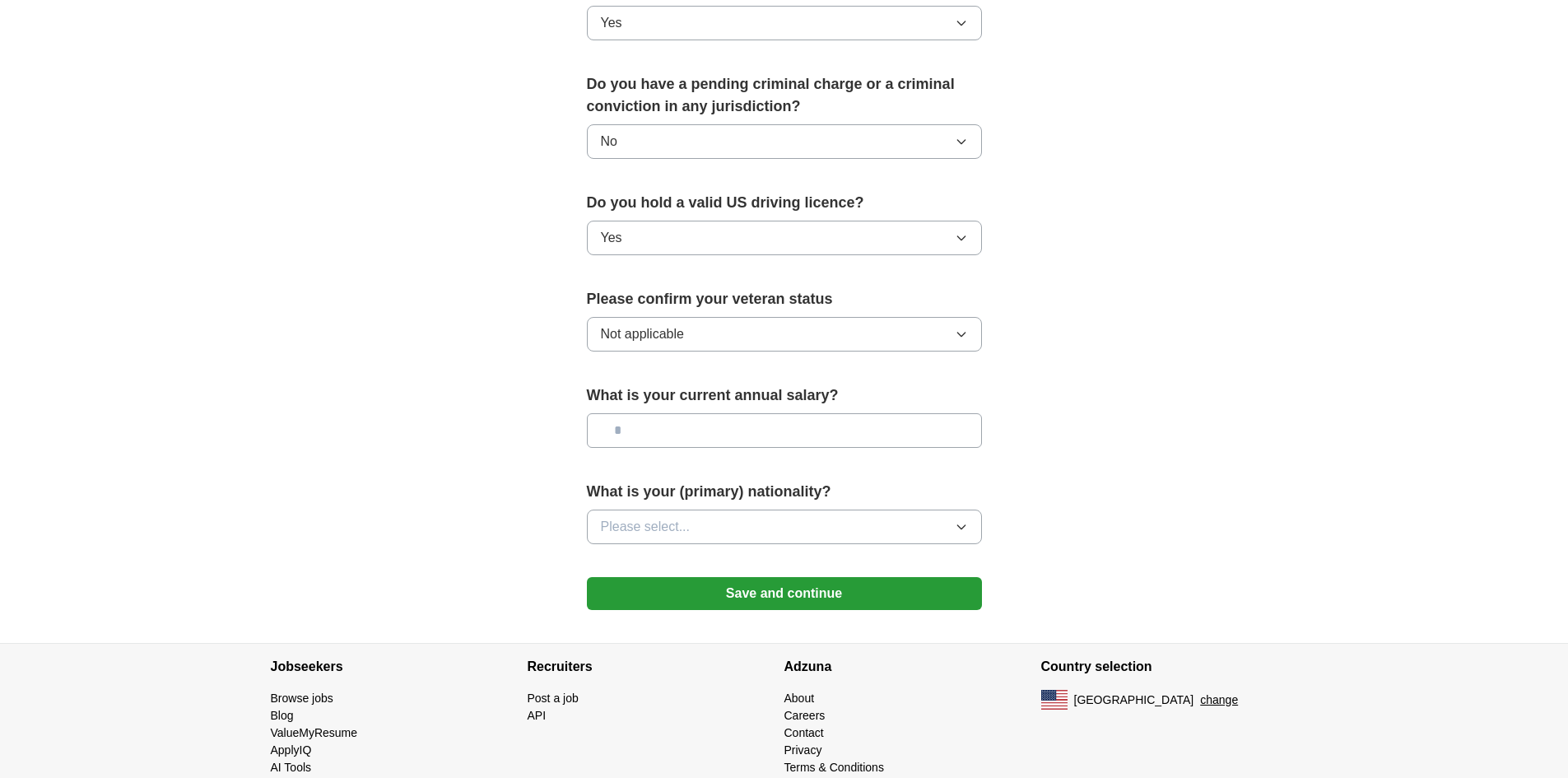
scroll to position [915, 0]
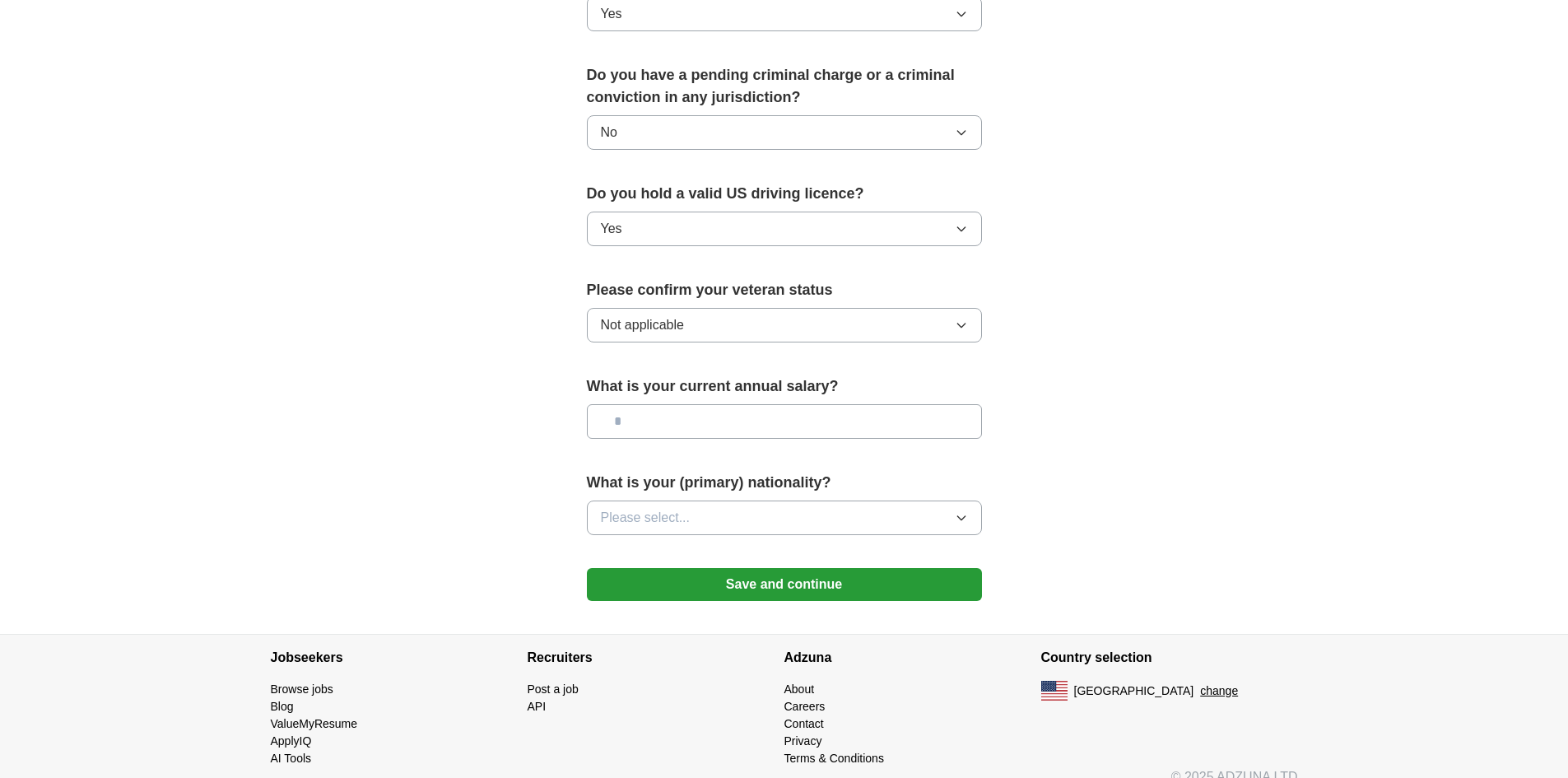
click at [779, 404] on input "text" at bounding box center [784, 421] width 396 height 35
type input "*******"
click at [750, 501] on button "Please select..." at bounding box center [784, 518] width 396 height 35
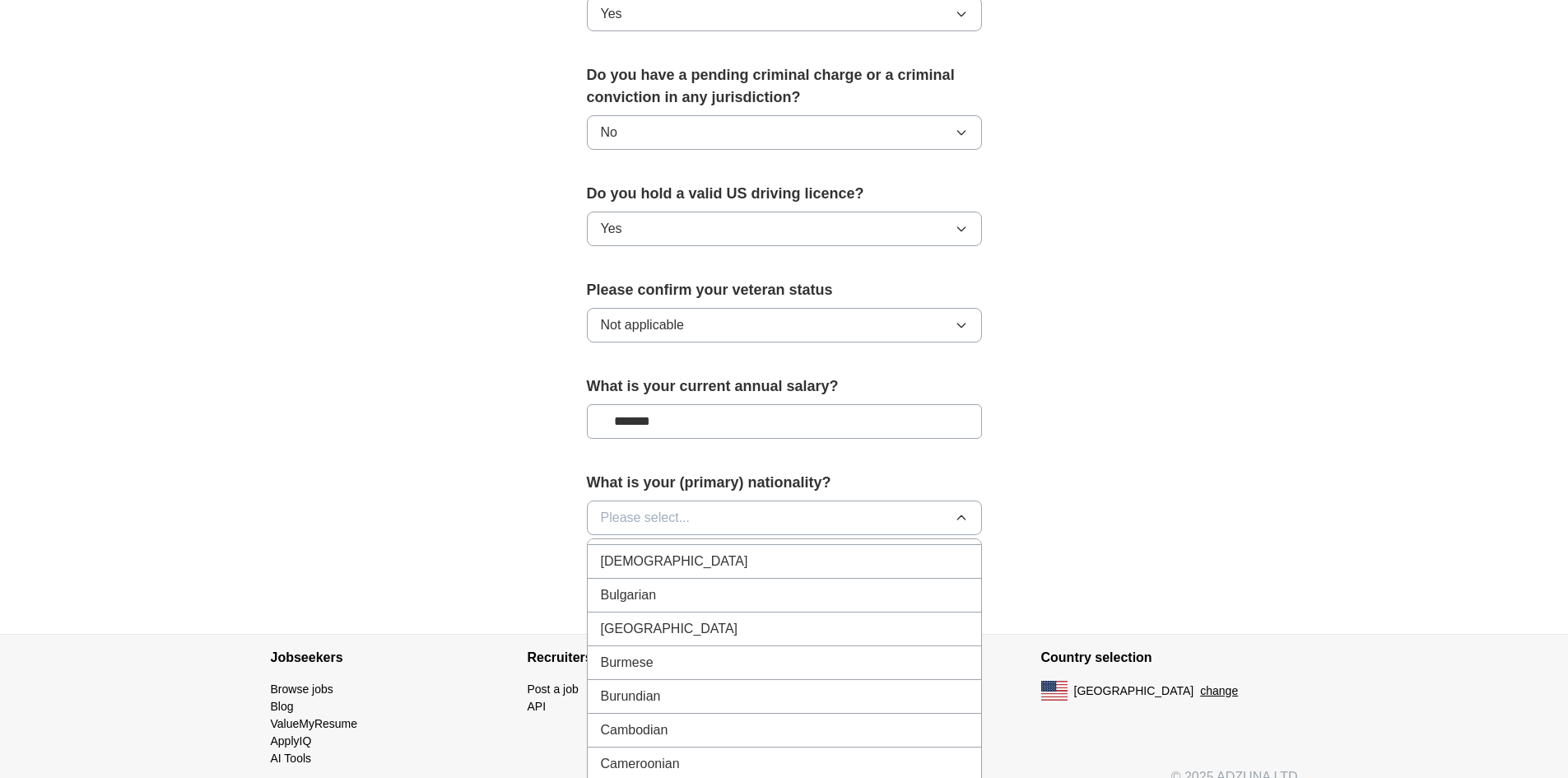
scroll to position [1235, 0]
click at [701, 506] on button "Please select..." at bounding box center [784, 518] width 396 height 35
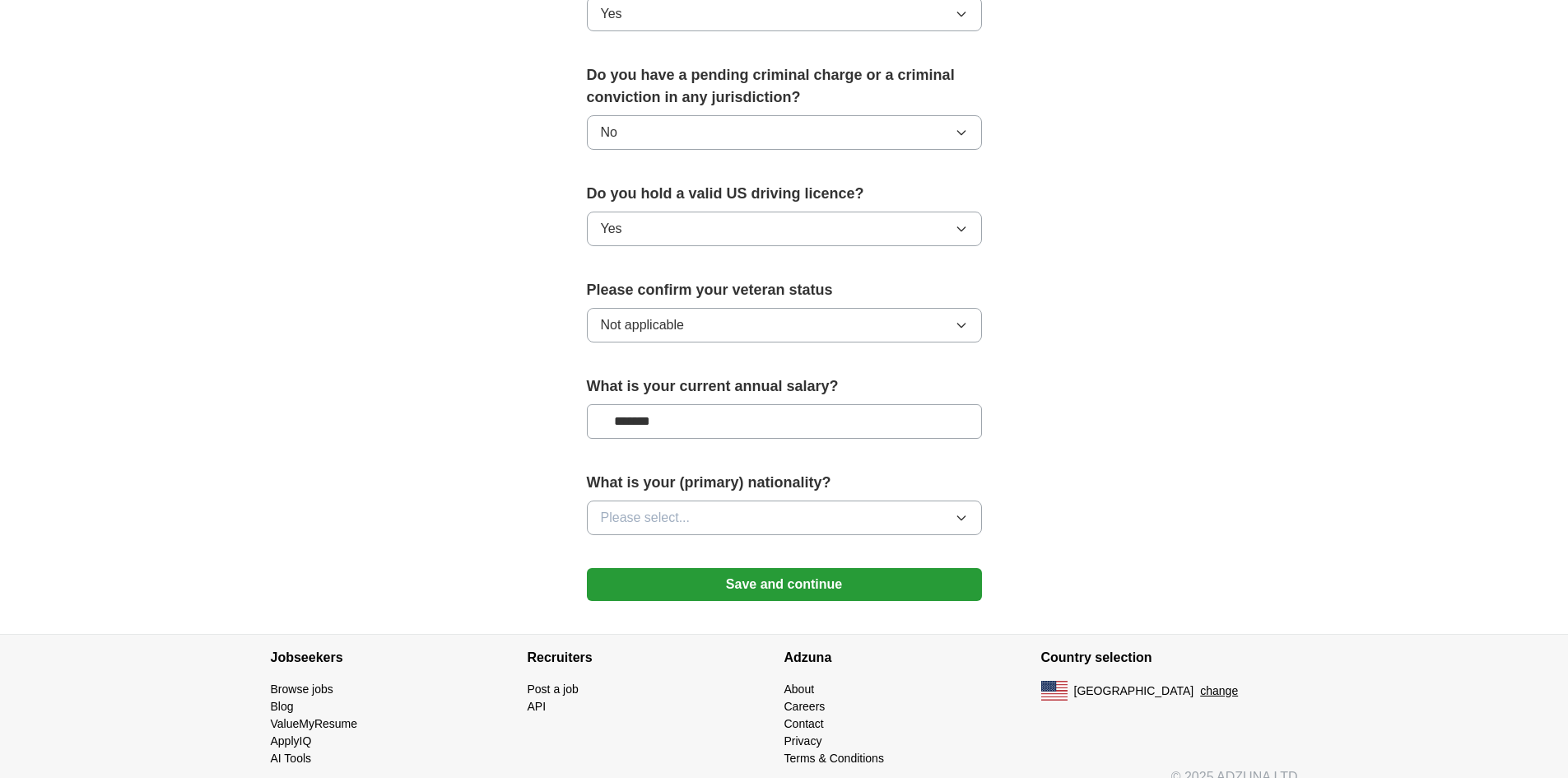
click at [701, 501] on button "Please select..." at bounding box center [784, 518] width 396 height 35
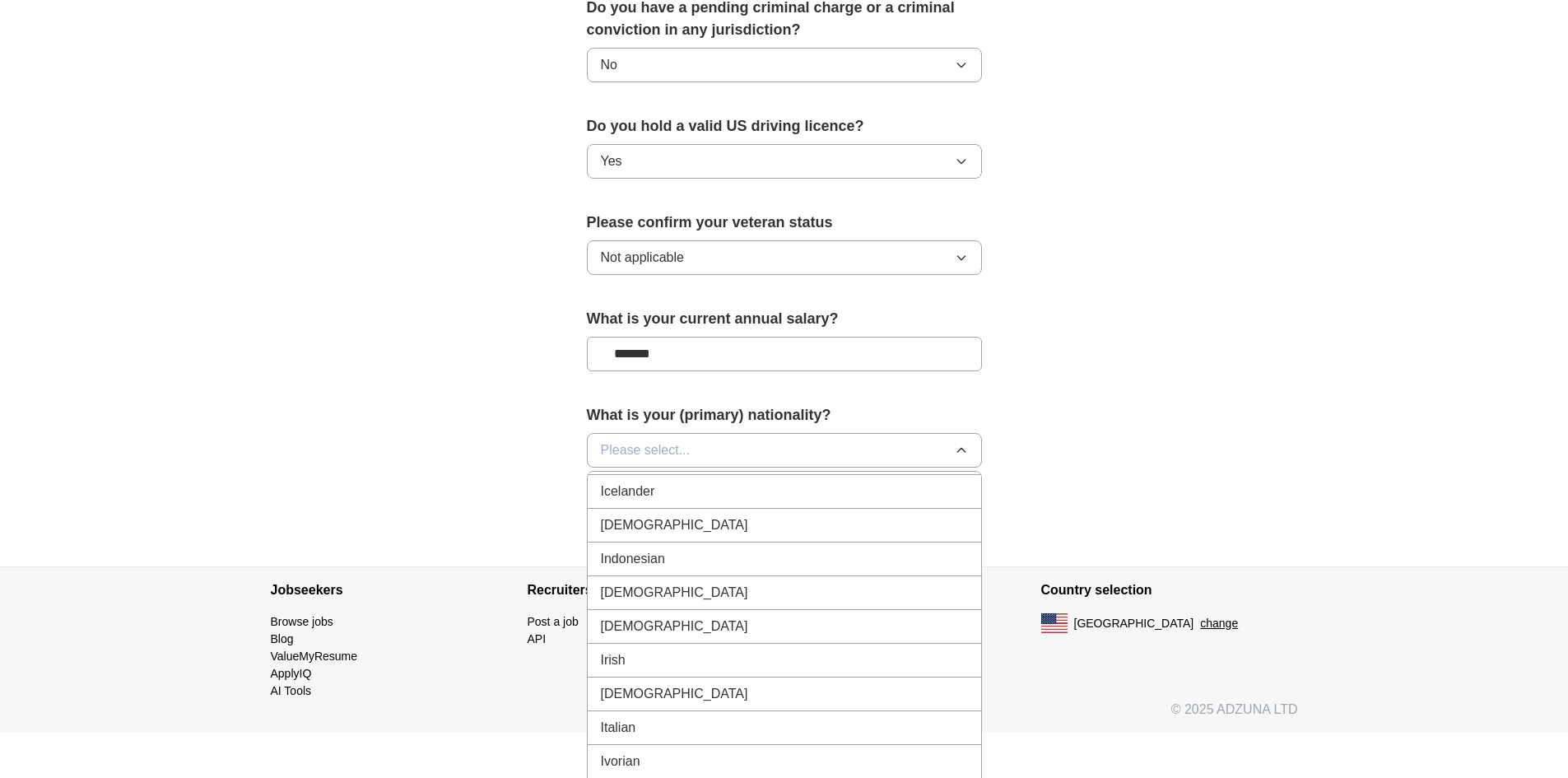
scroll to position [2636, 0]
click at [669, 544] on div "[DEMOGRAPHIC_DATA]" at bounding box center [784, 554] width 367 height 20
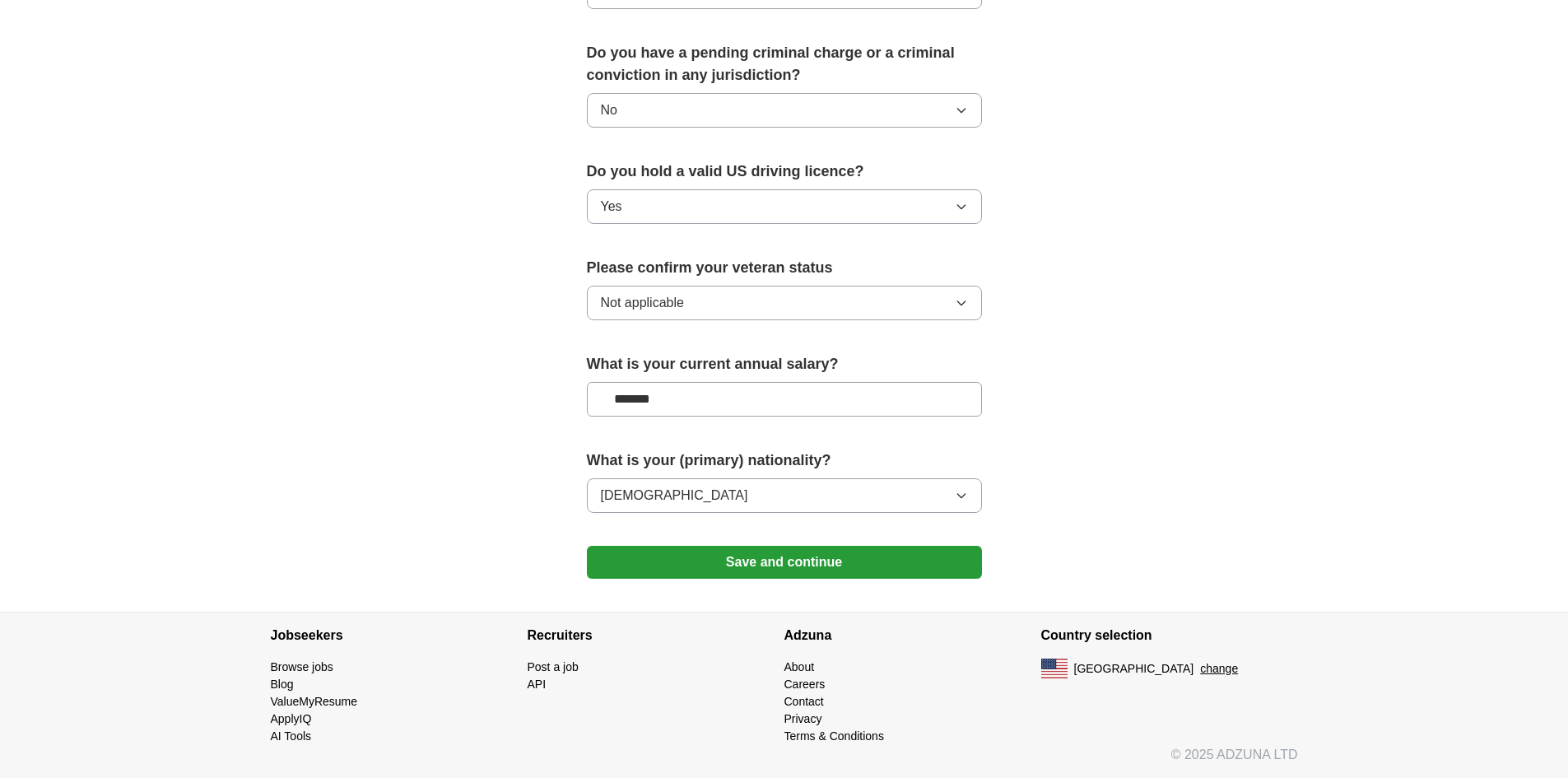
scroll to position [915, 0]
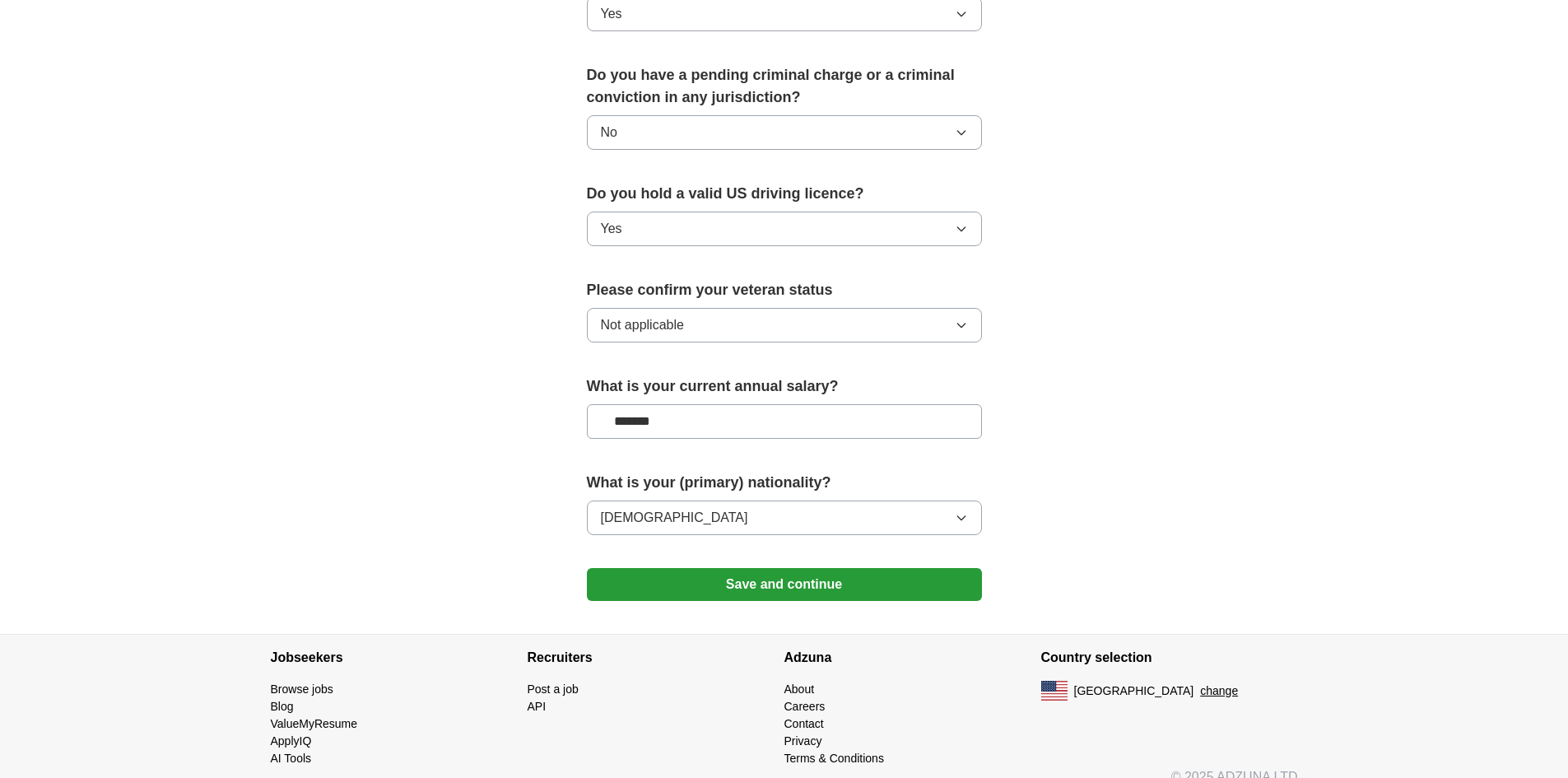
click at [729, 568] on button "Save and continue" at bounding box center [784, 585] width 396 height 33
